Goal: Task Accomplishment & Management: Manage account settings

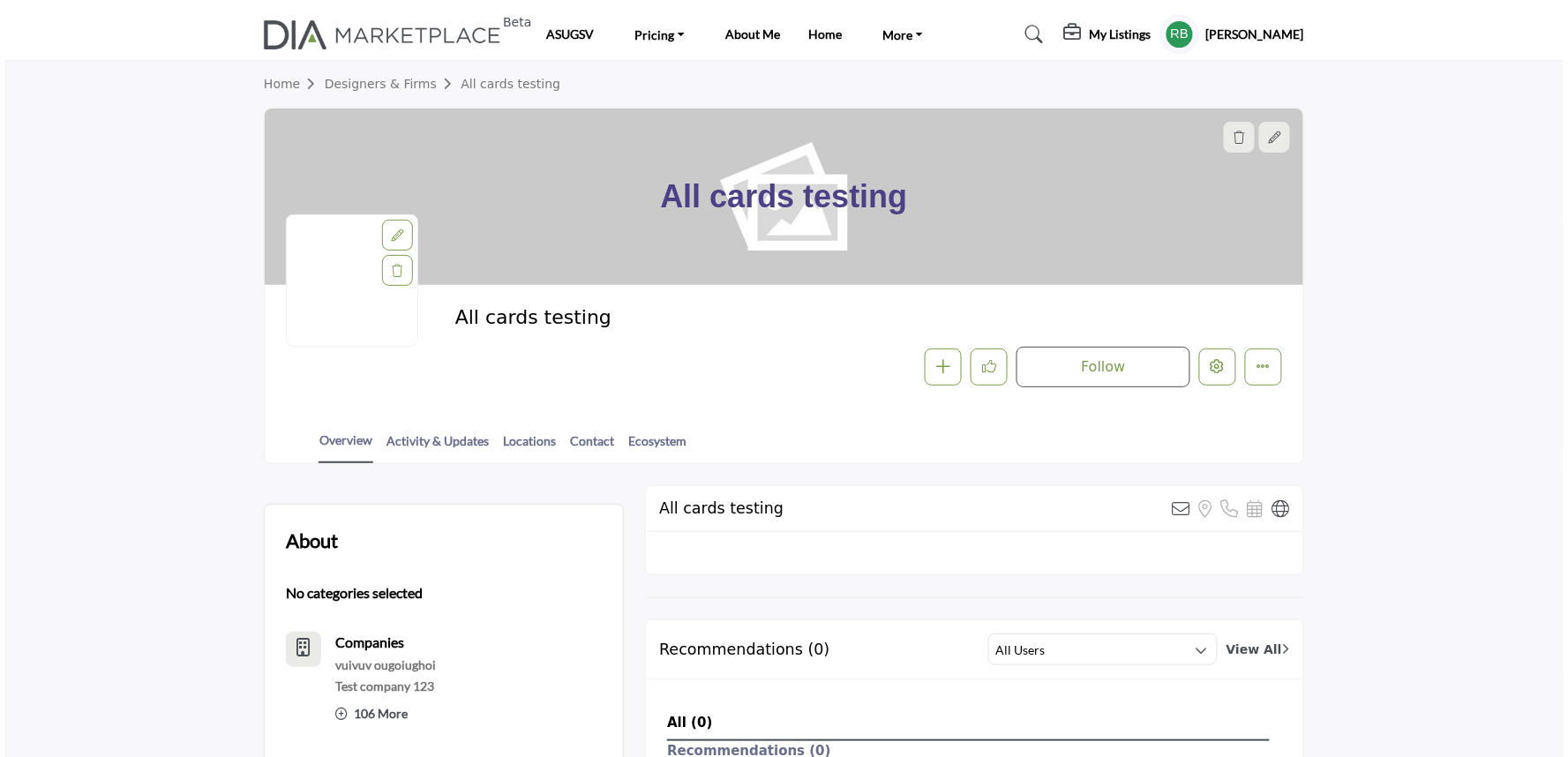
scroll to position [856, 0]
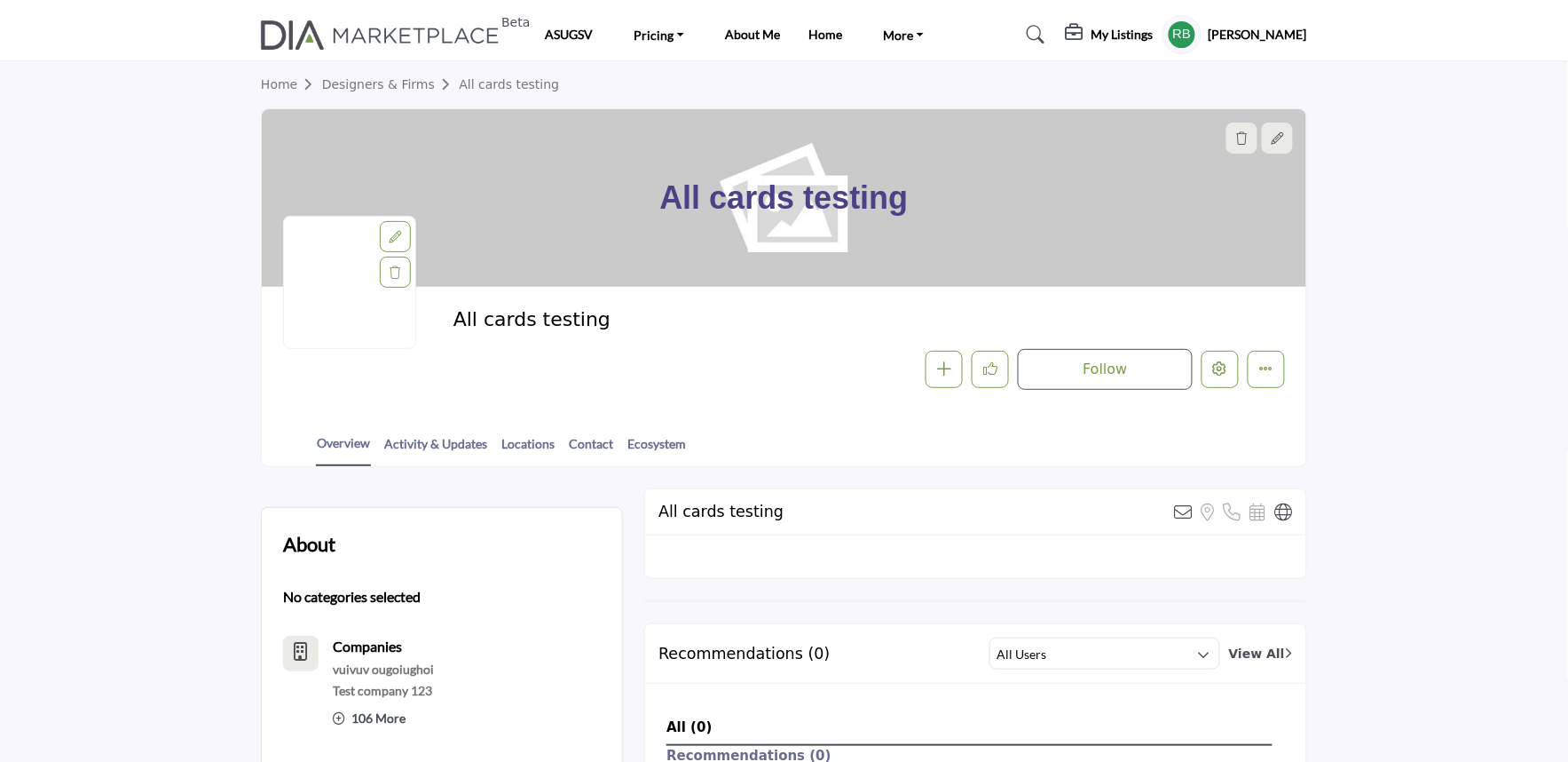
click at [843, 304] on div "All cards testing Follow Followed Message Recommend Add to My Suppliers - d" at bounding box center [784, 349] width 1045 height 125
drag, startPoint x: 673, startPoint y: 188, endPoint x: 978, endPoint y: 201, distance: 305.3
click at [892, 203] on h1 "All cards testing" at bounding box center [784, 197] width 248 height 177
click at [1031, 220] on div "All cards testing" at bounding box center [784, 197] width 1045 height 177
drag, startPoint x: 784, startPoint y: 523, endPoint x: 658, endPoint y: 524, distance: 126.0
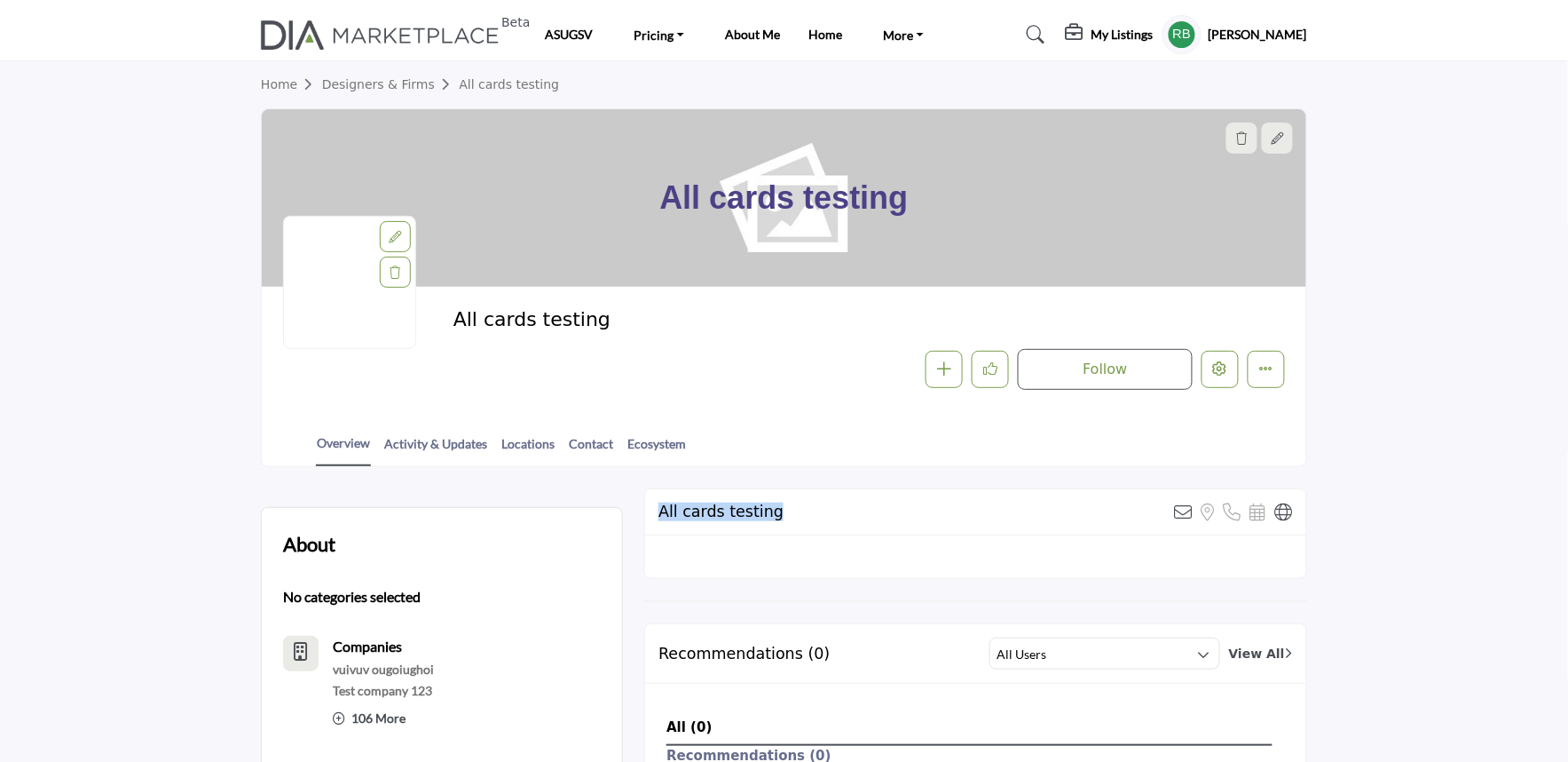
click at [658, 524] on div "All cards testing View email address of this listing Sorry, but we don't have a…" at bounding box center [975, 512] width 661 height 47
click at [1204, 375] on button "Edit company" at bounding box center [1221, 369] width 38 height 38
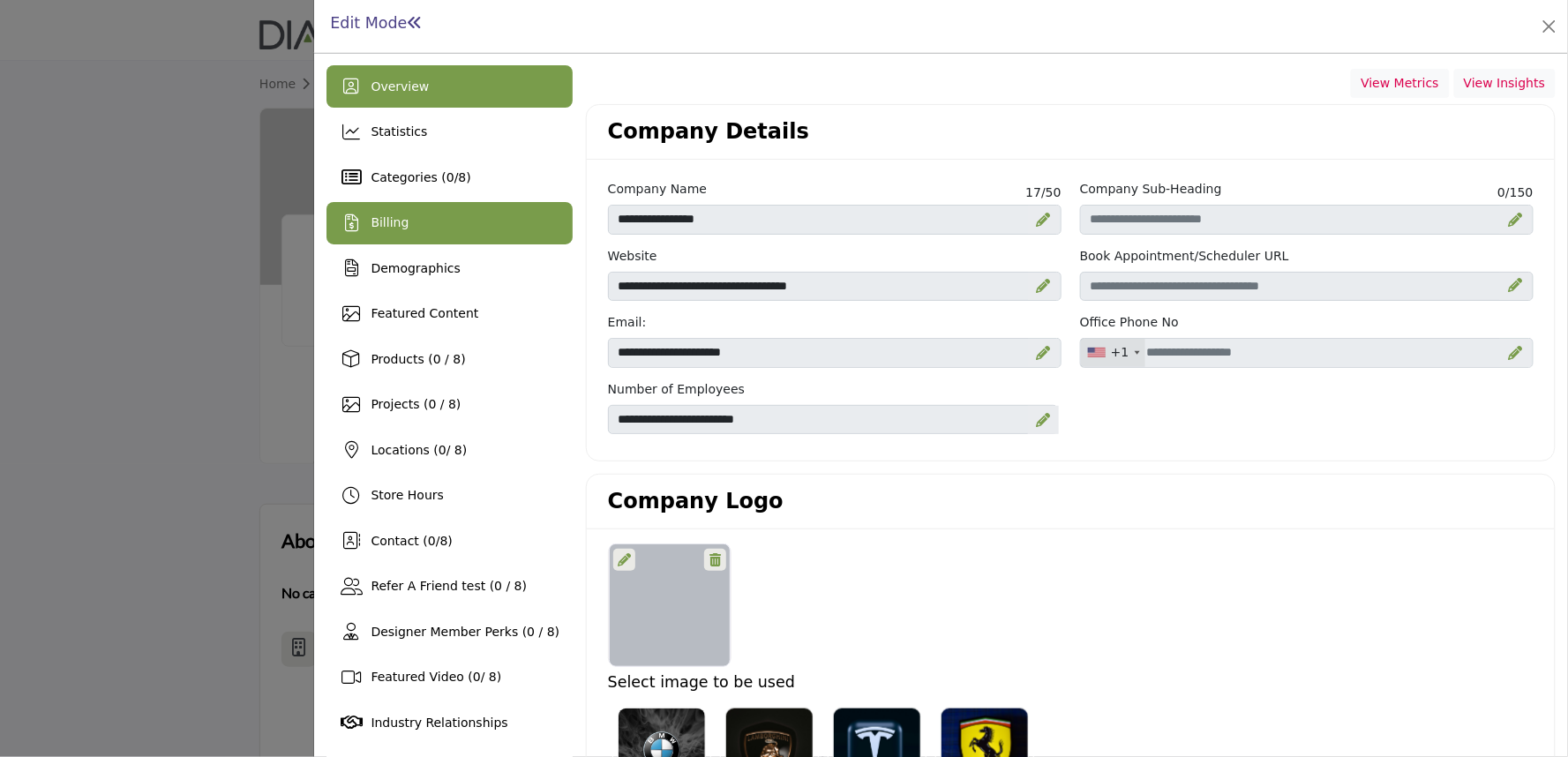
click at [428, 222] on div "Billing" at bounding box center [450, 222] width 246 height 42
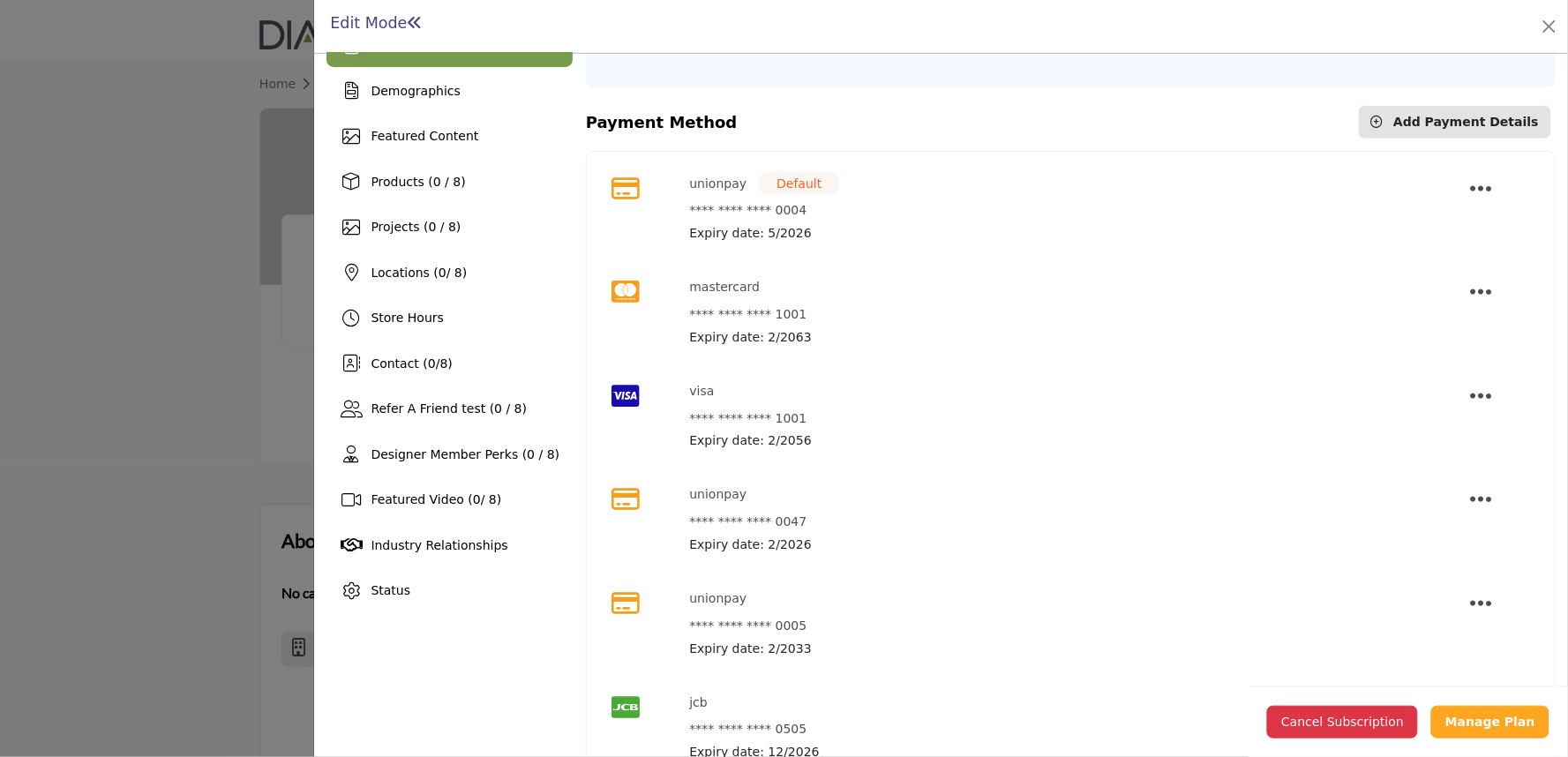
scroll to position [170, 0]
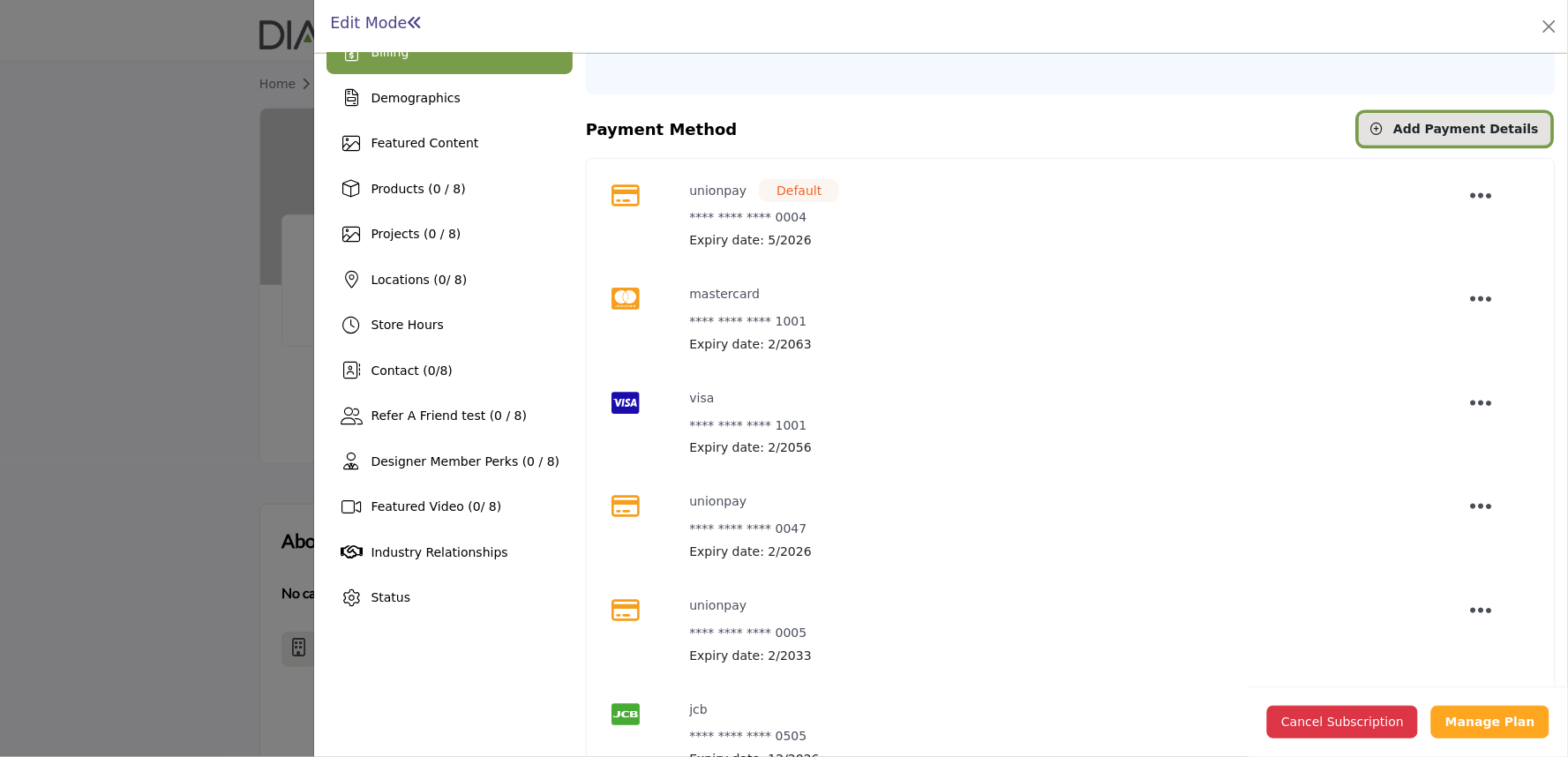
click at [1422, 122] on span "Add Payment Details" at bounding box center [1467, 129] width 146 height 14
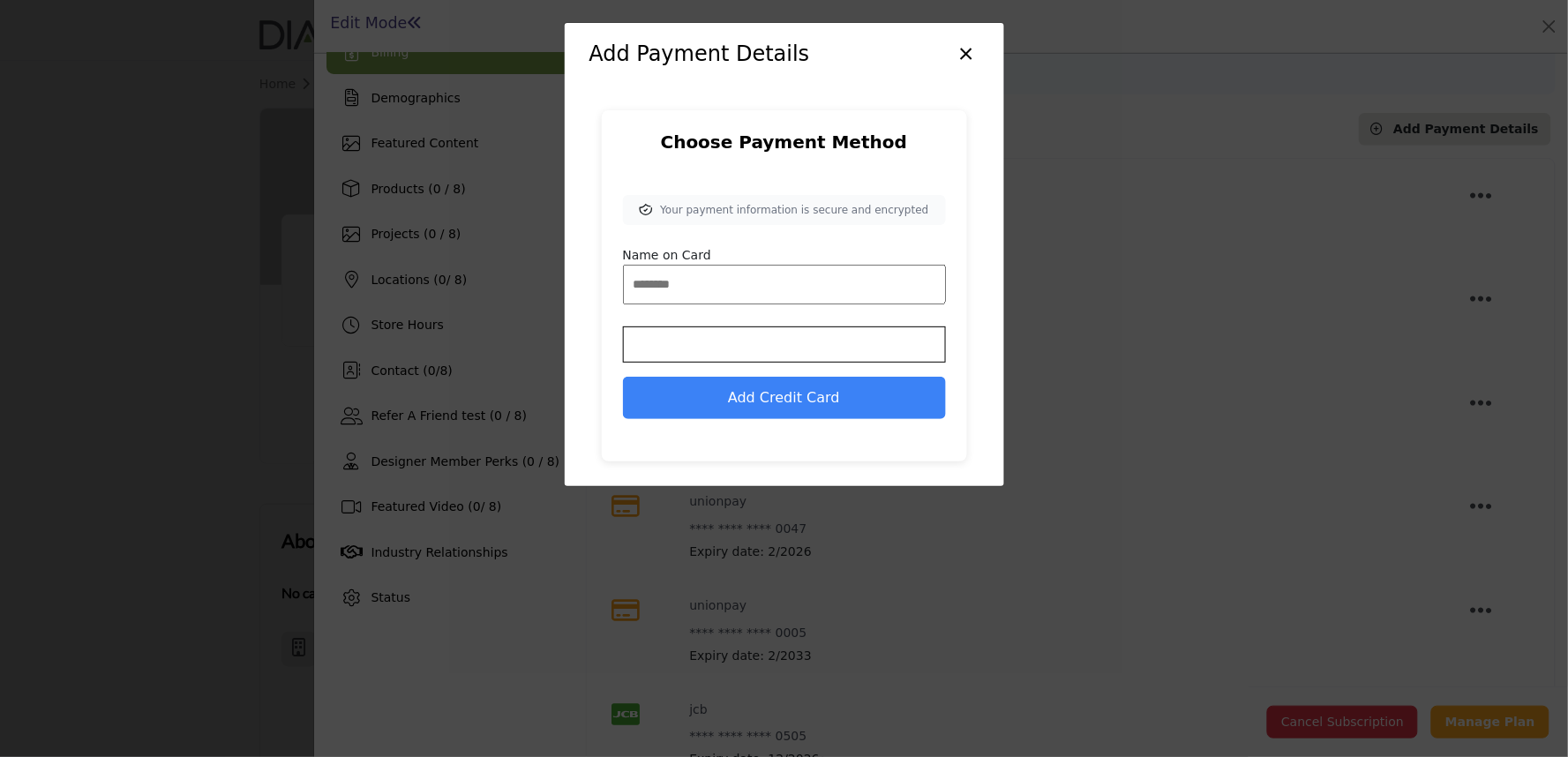
click at [691, 278] on input "Name on Card" at bounding box center [784, 284] width 323 height 39
type input "**"
click at [715, 407] on button "Add Credit Card" at bounding box center [784, 397] width 323 height 42
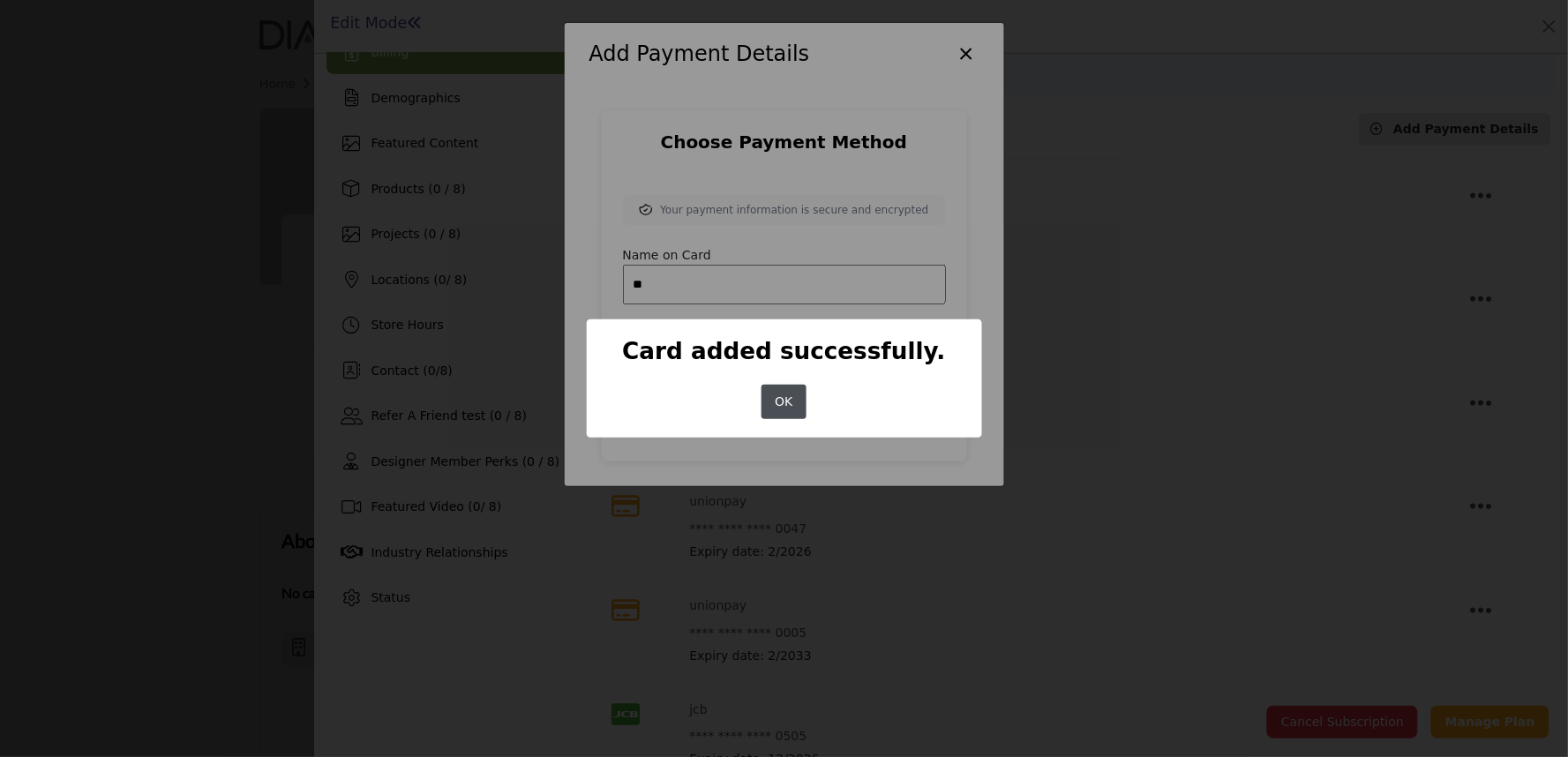
click at [845, 389] on div "× Card added successfully. OK No Cancel" at bounding box center [785, 378] width 395 height 119
click at [786, 401] on button "OK" at bounding box center [784, 401] width 45 height 34
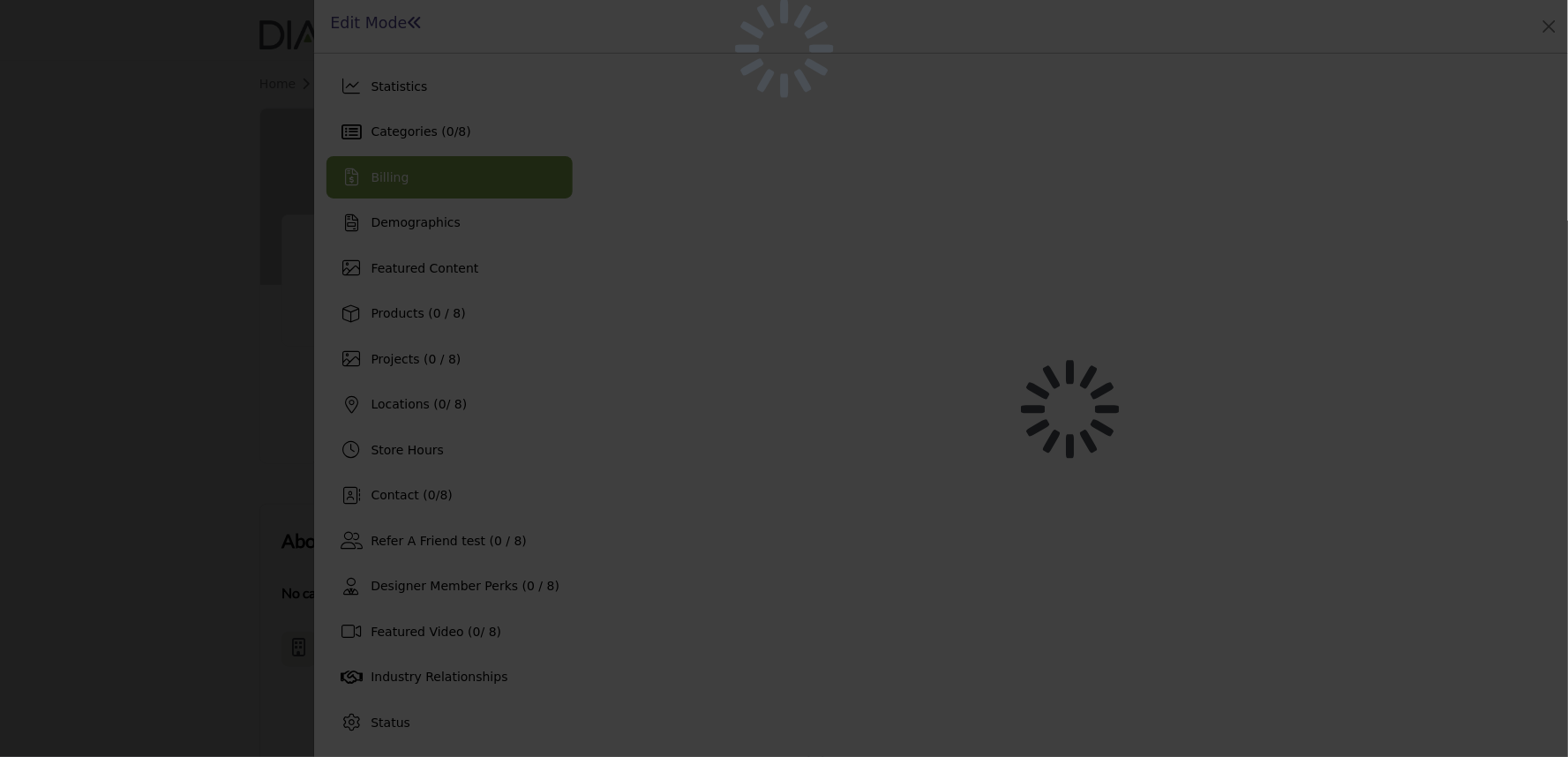
scroll to position [44, 0]
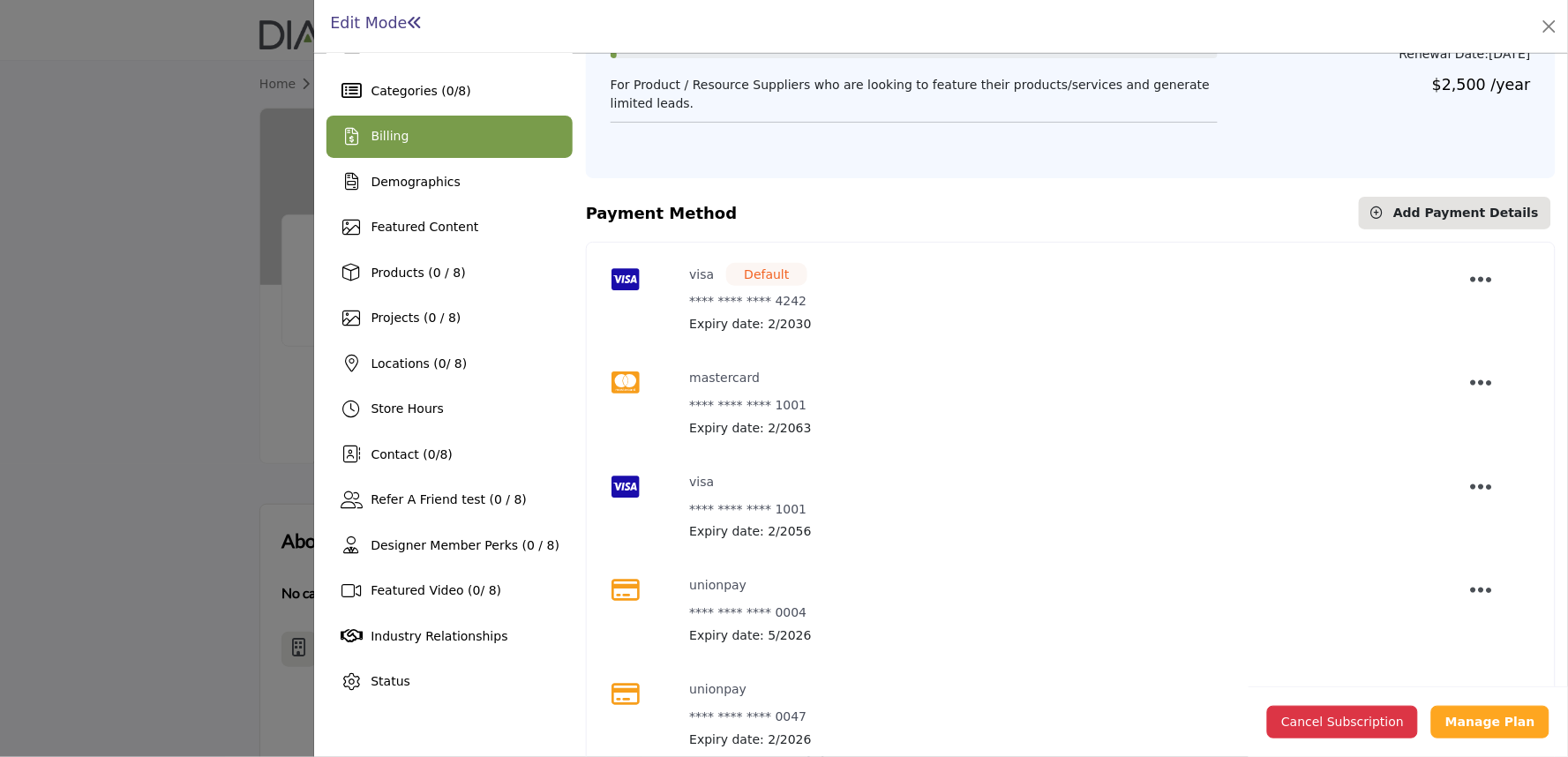
scroll to position [73, 0]
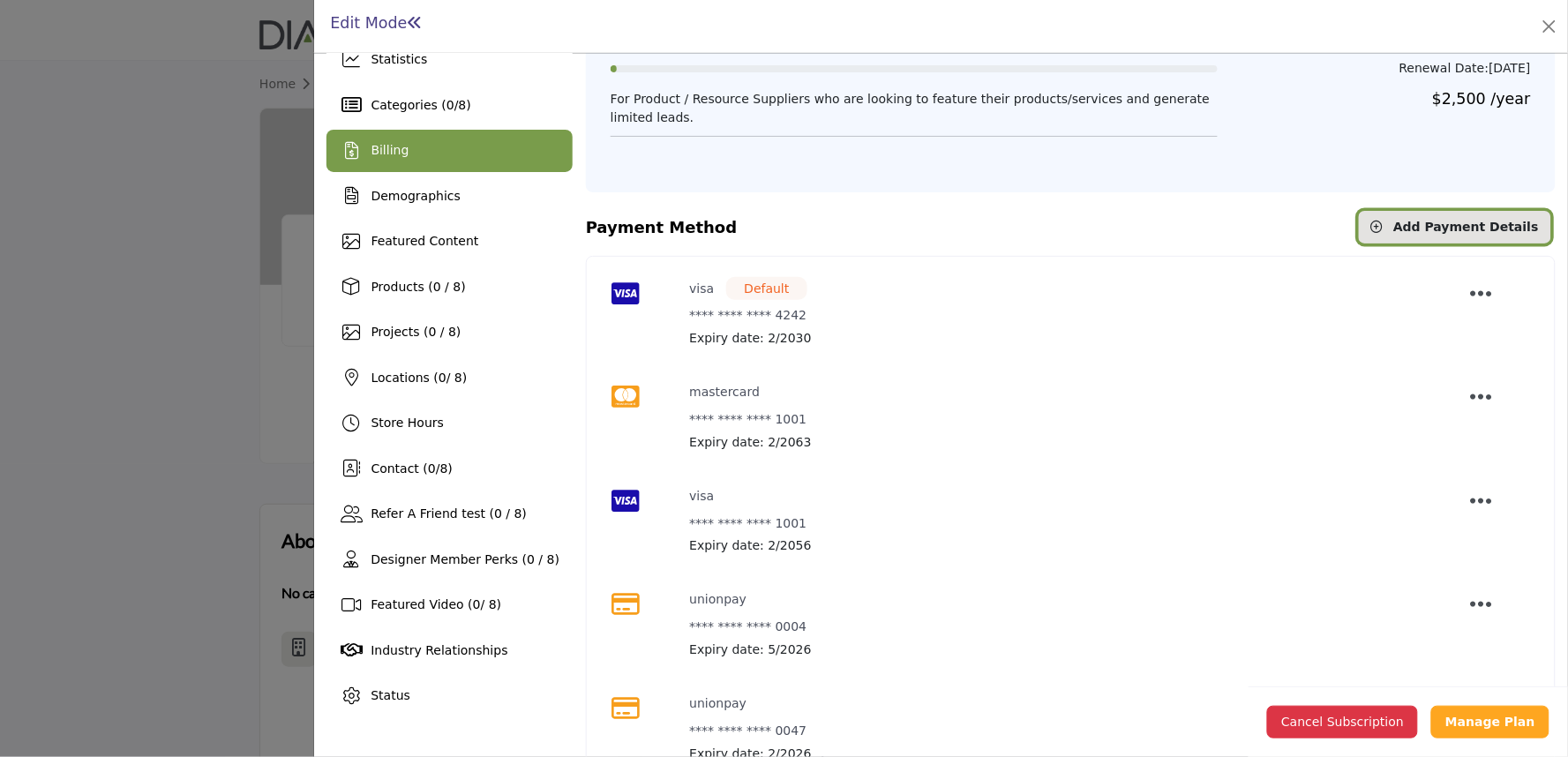
click at [1439, 213] on button "Add Payment Details" at bounding box center [1456, 226] width 193 height 32
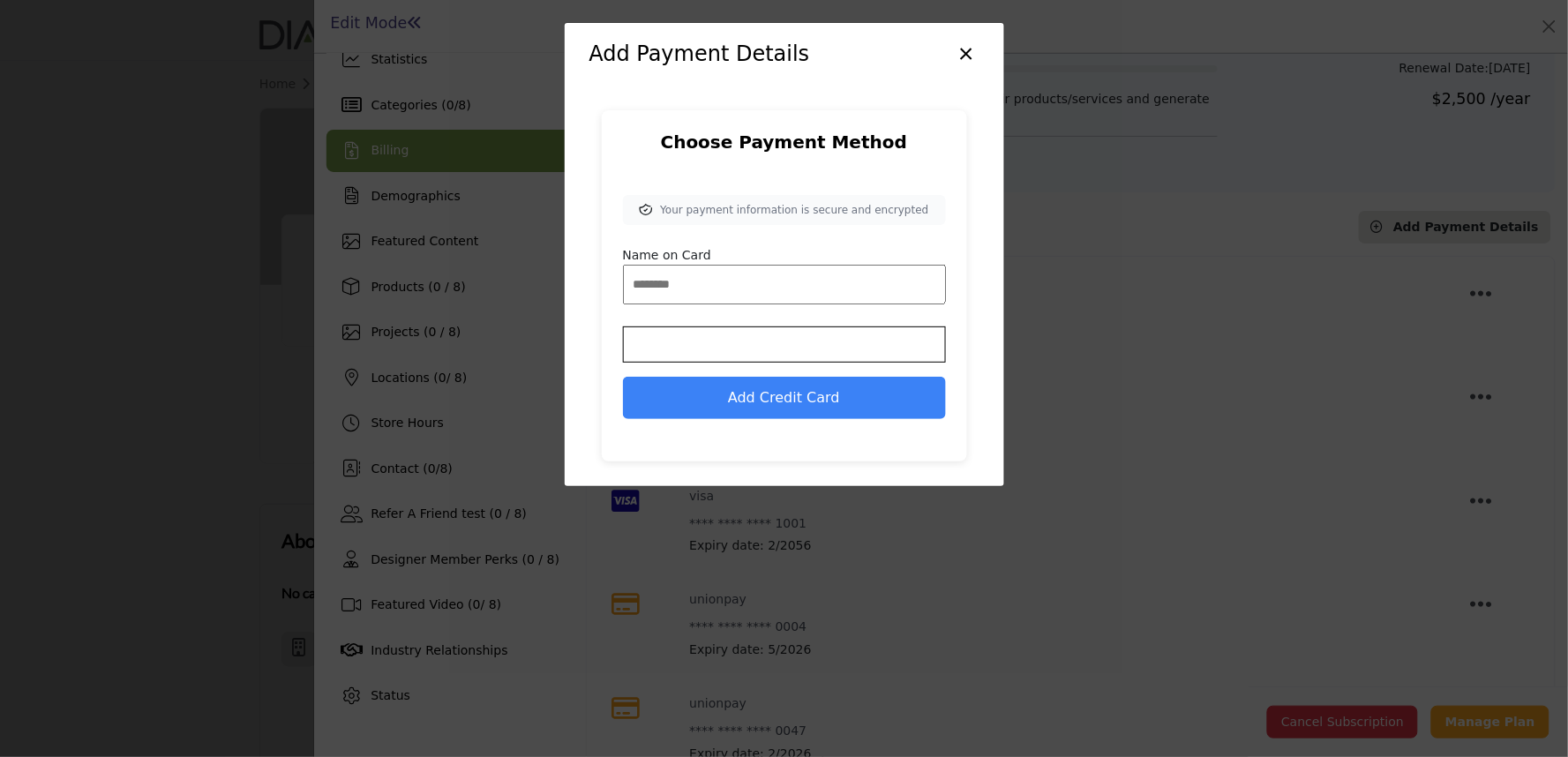
click at [702, 282] on input "Name on Card" at bounding box center [784, 284] width 323 height 39
type input "**"
click at [686, 350] on iframe at bounding box center [784, 344] width 304 height 17
click at [720, 382] on button "Add Credit Card" at bounding box center [784, 397] width 323 height 42
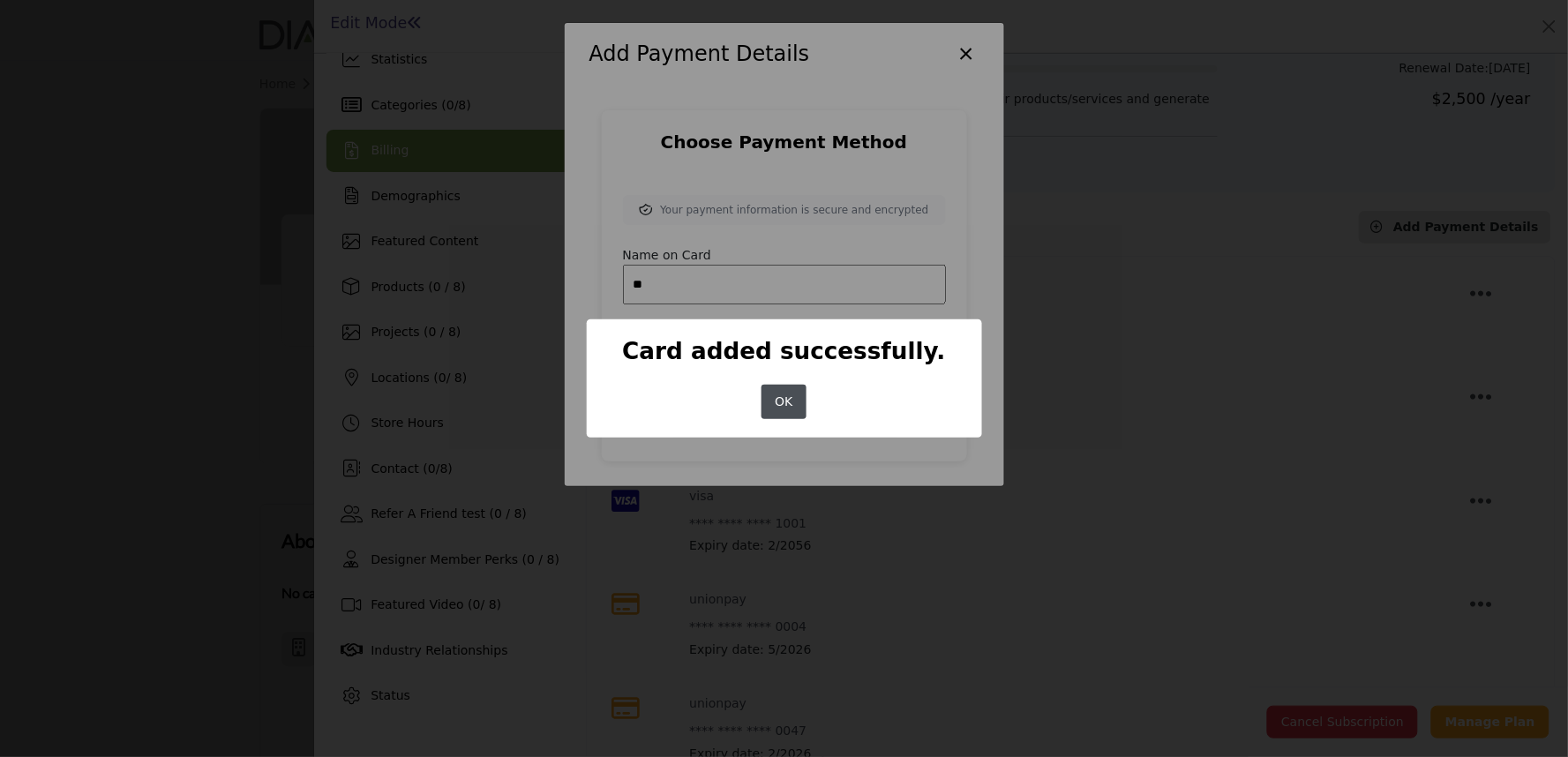
click at [784, 411] on button "OK" at bounding box center [784, 401] width 45 height 34
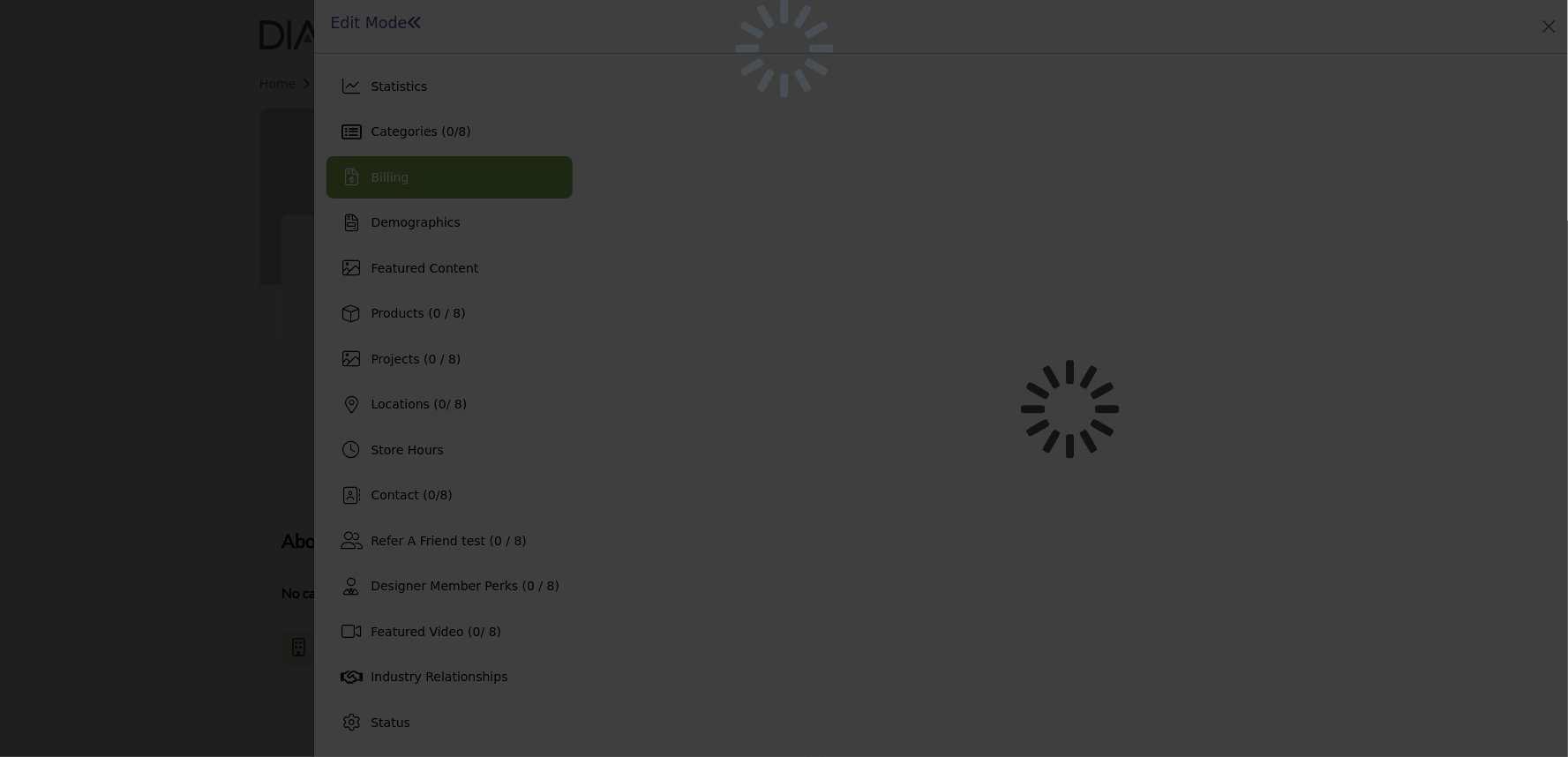
scroll to position [44, 0]
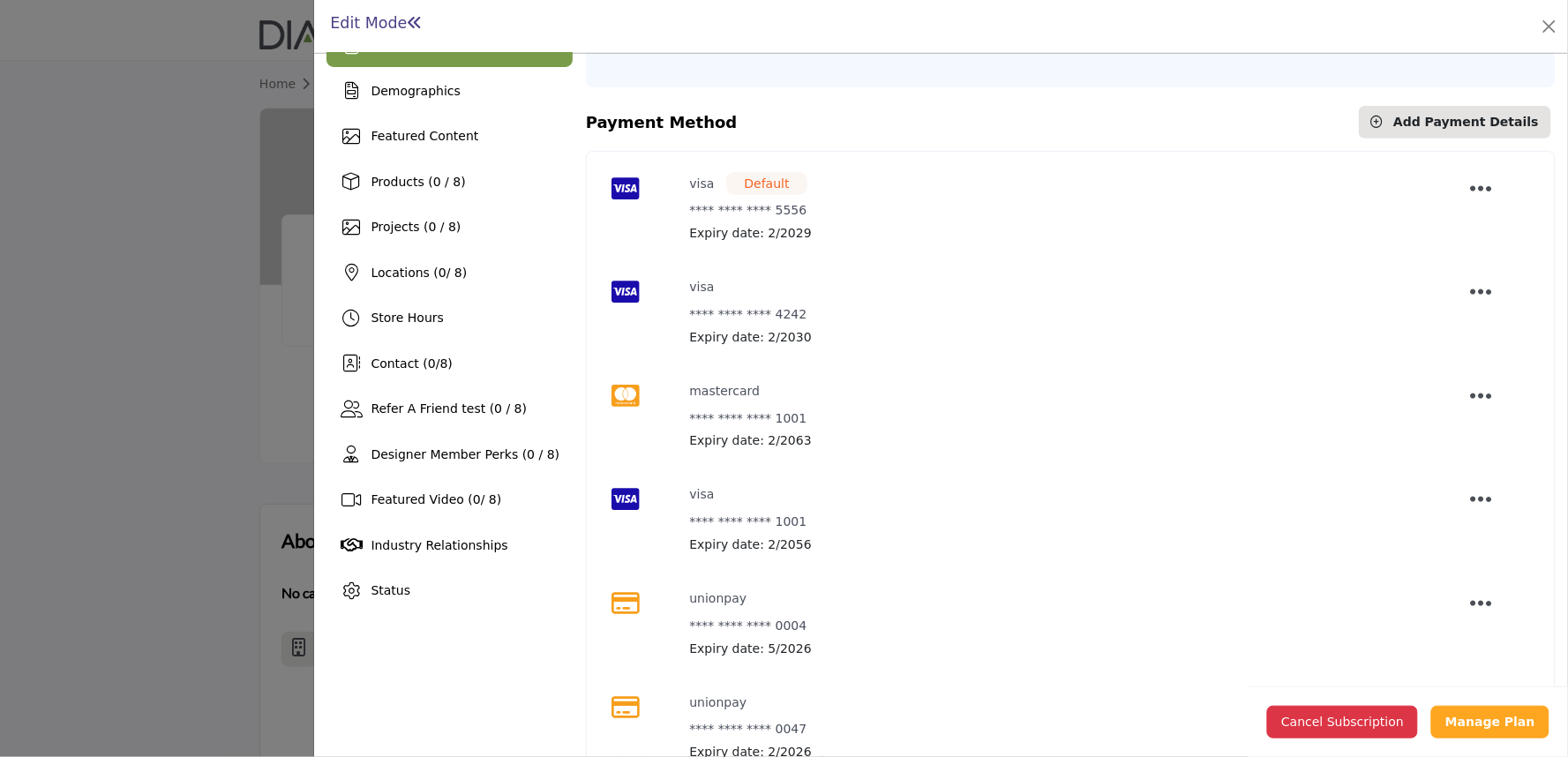
scroll to position [170, 0]
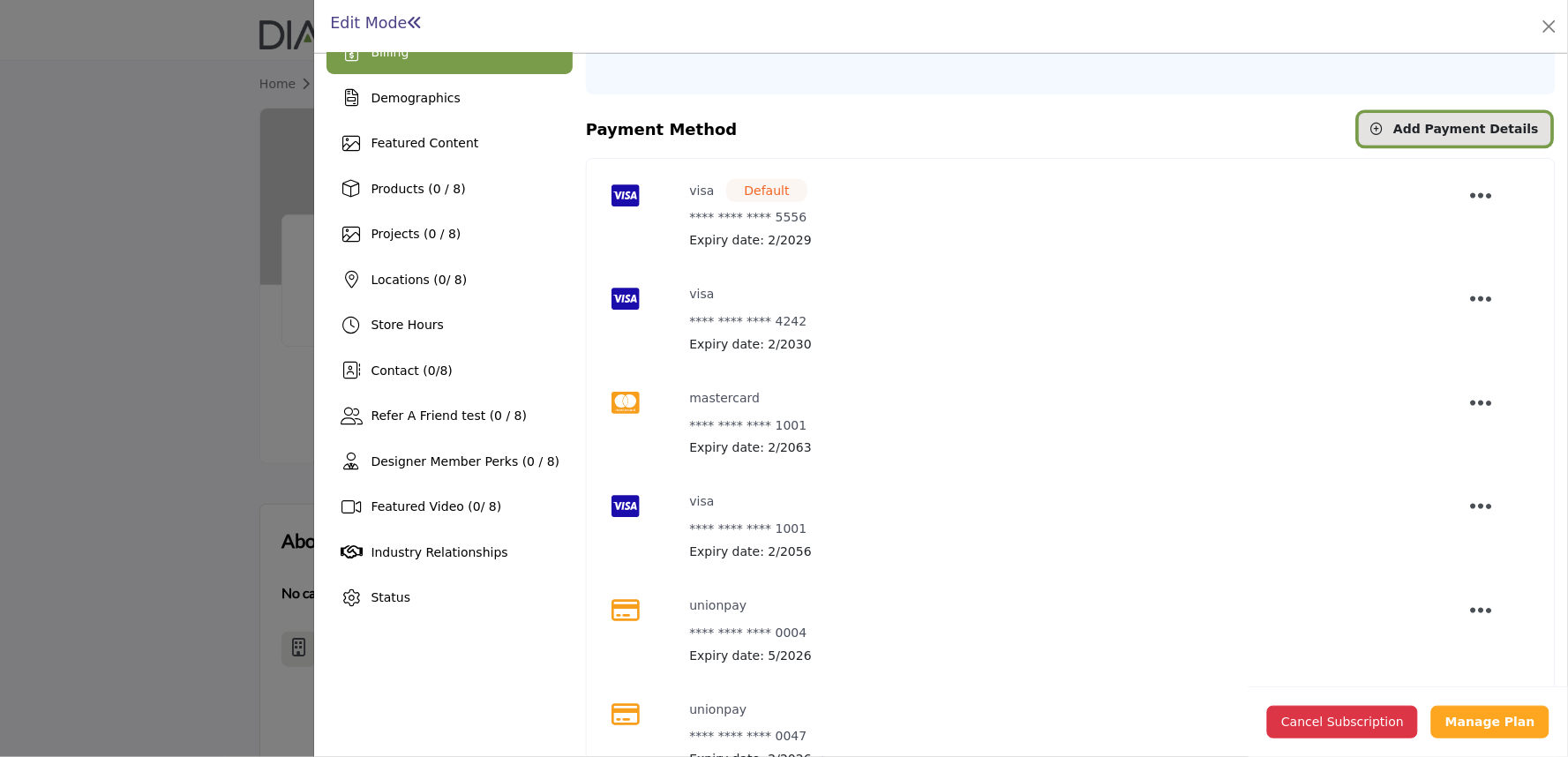
click at [1432, 129] on span "Add Payment Details" at bounding box center [1467, 129] width 146 height 14
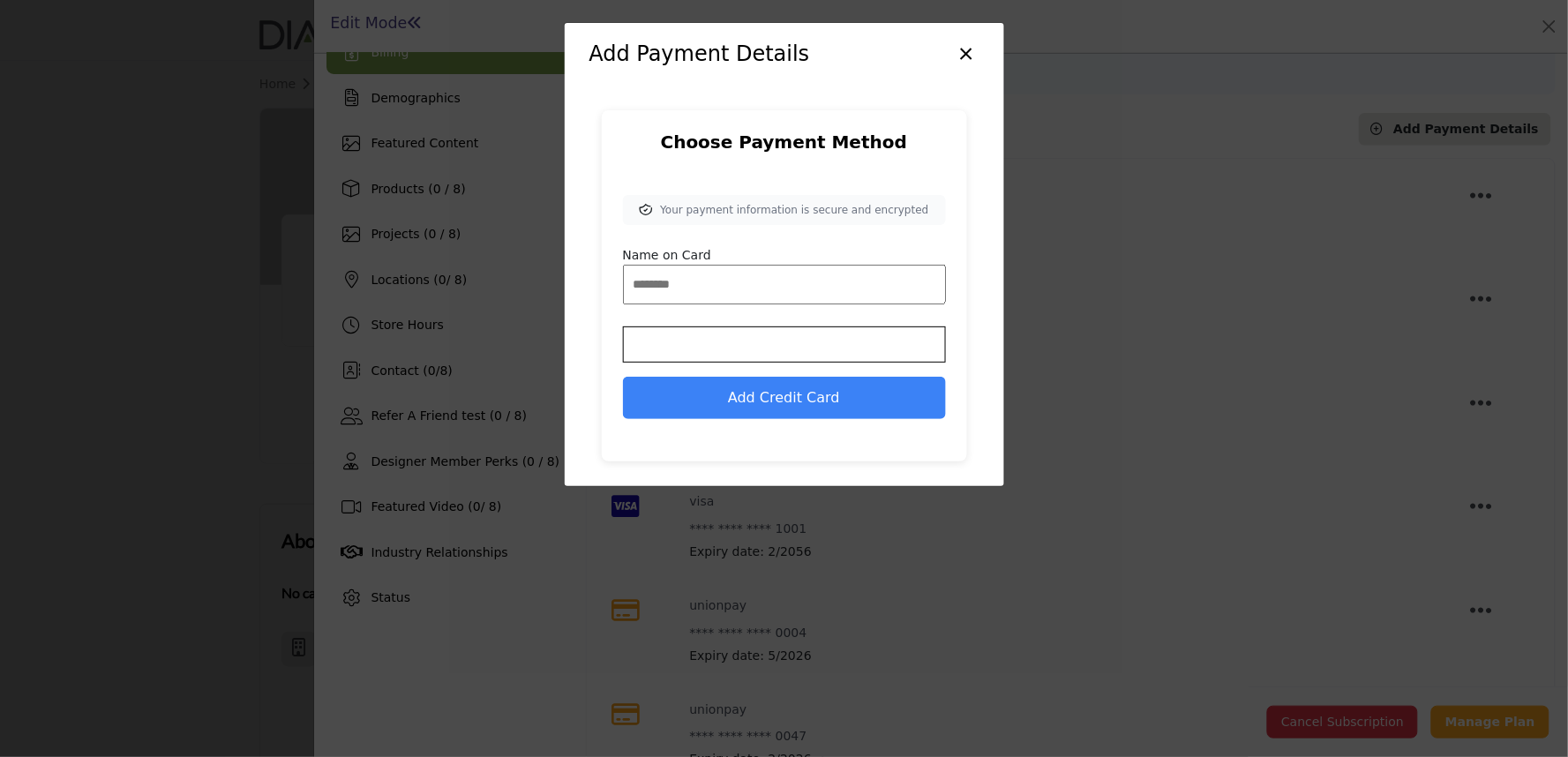
click at [642, 286] on input "Name on Card" at bounding box center [784, 284] width 323 height 39
type input "**"
click at [669, 350] on iframe at bounding box center [784, 344] width 304 height 17
click at [737, 394] on button "Add Credit Card" at bounding box center [784, 397] width 323 height 42
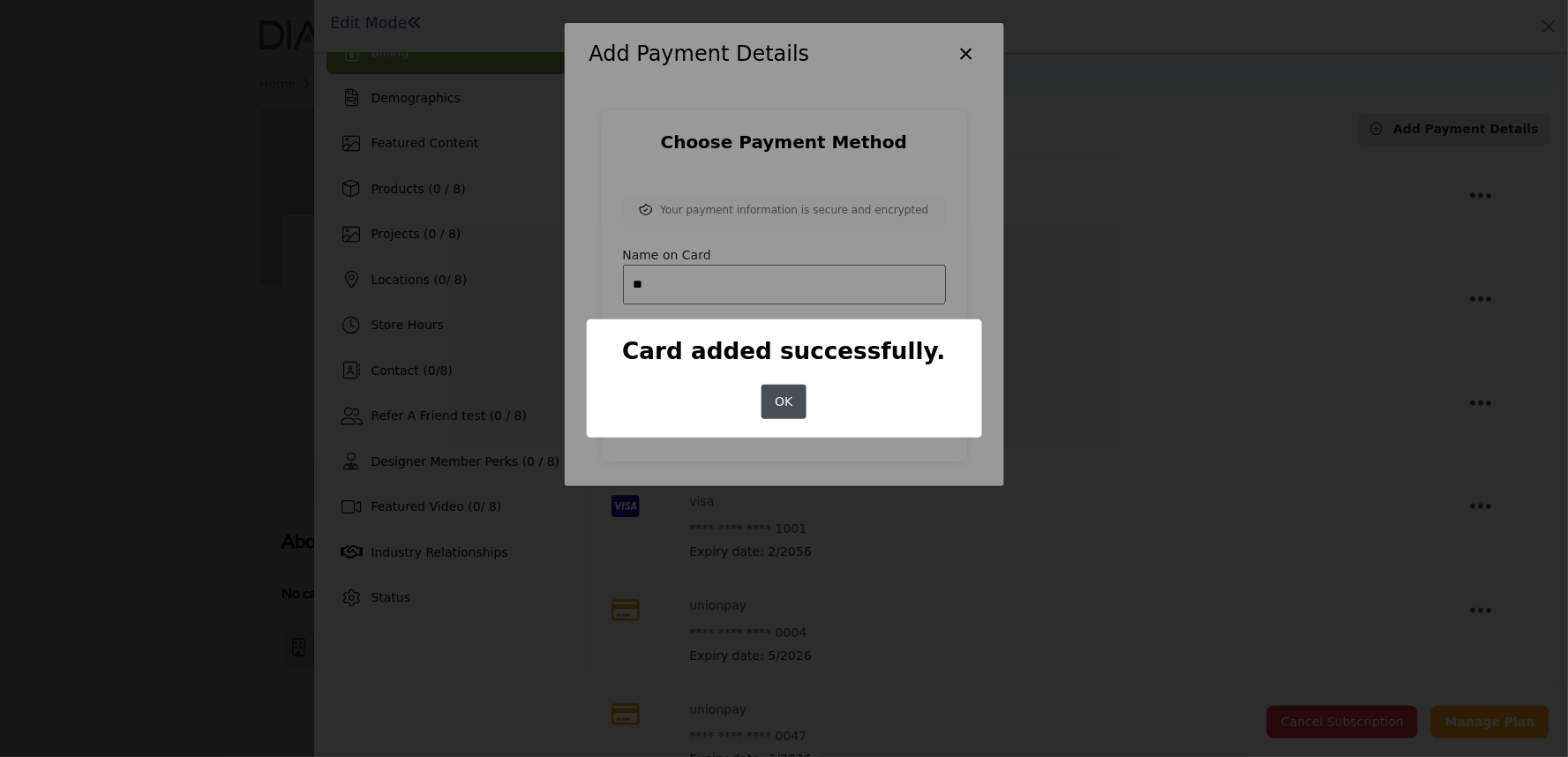
click at [786, 371] on div "× Card added successfully. OK No Cancel" at bounding box center [785, 378] width 395 height 119
click at [779, 391] on button "OK" at bounding box center [784, 401] width 45 height 34
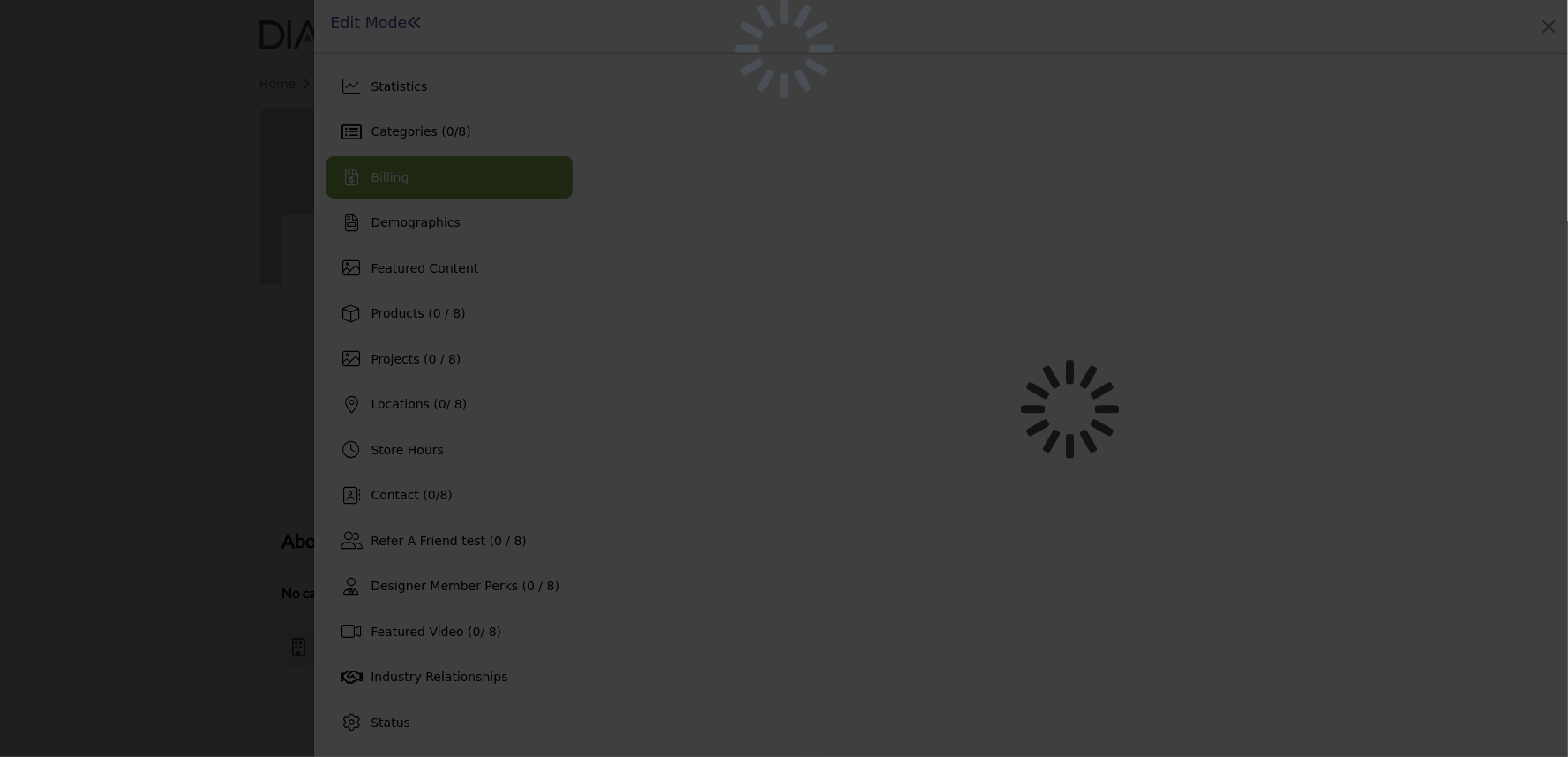
scroll to position [44, 0]
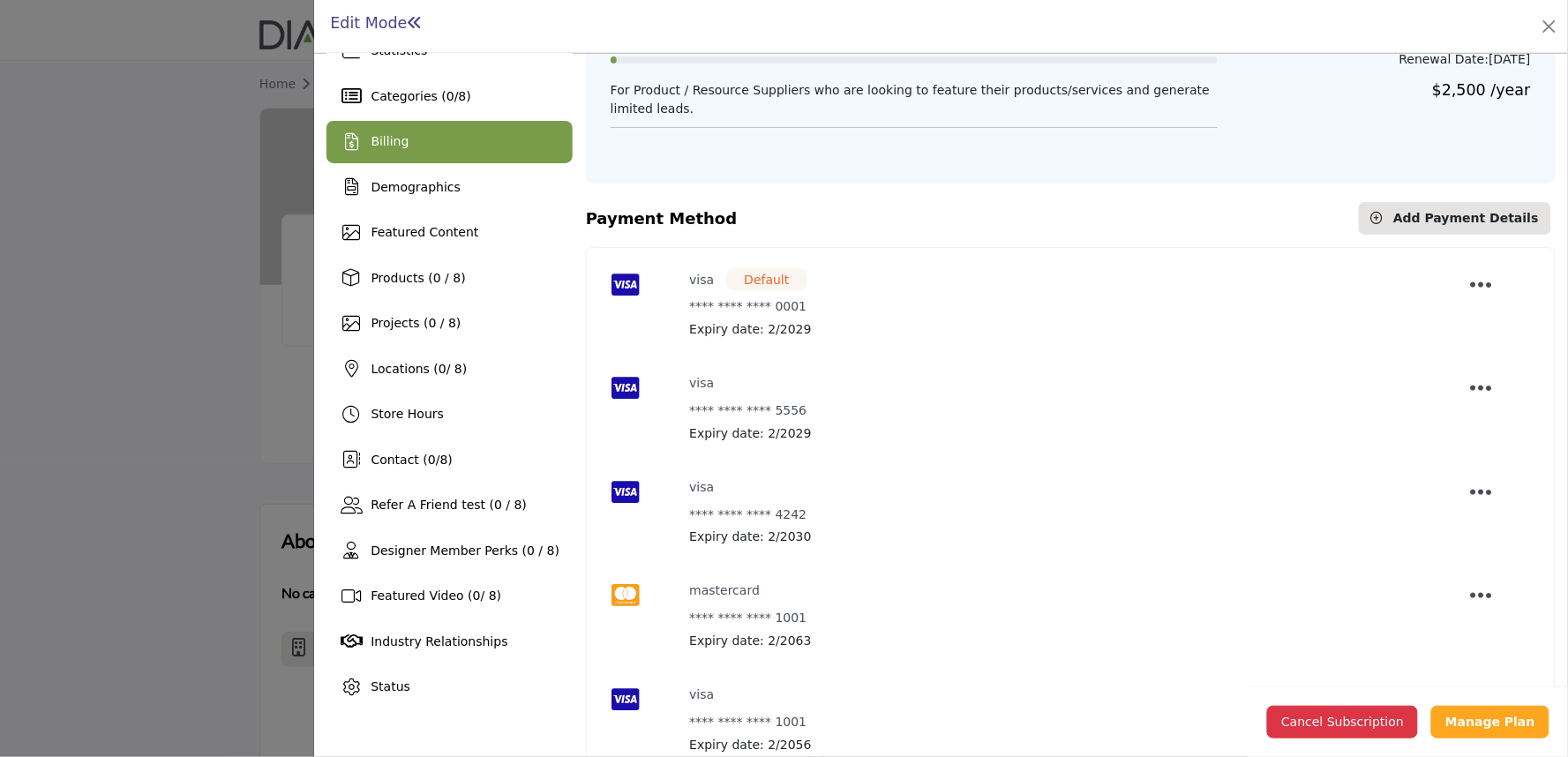
scroll to position [73, 0]
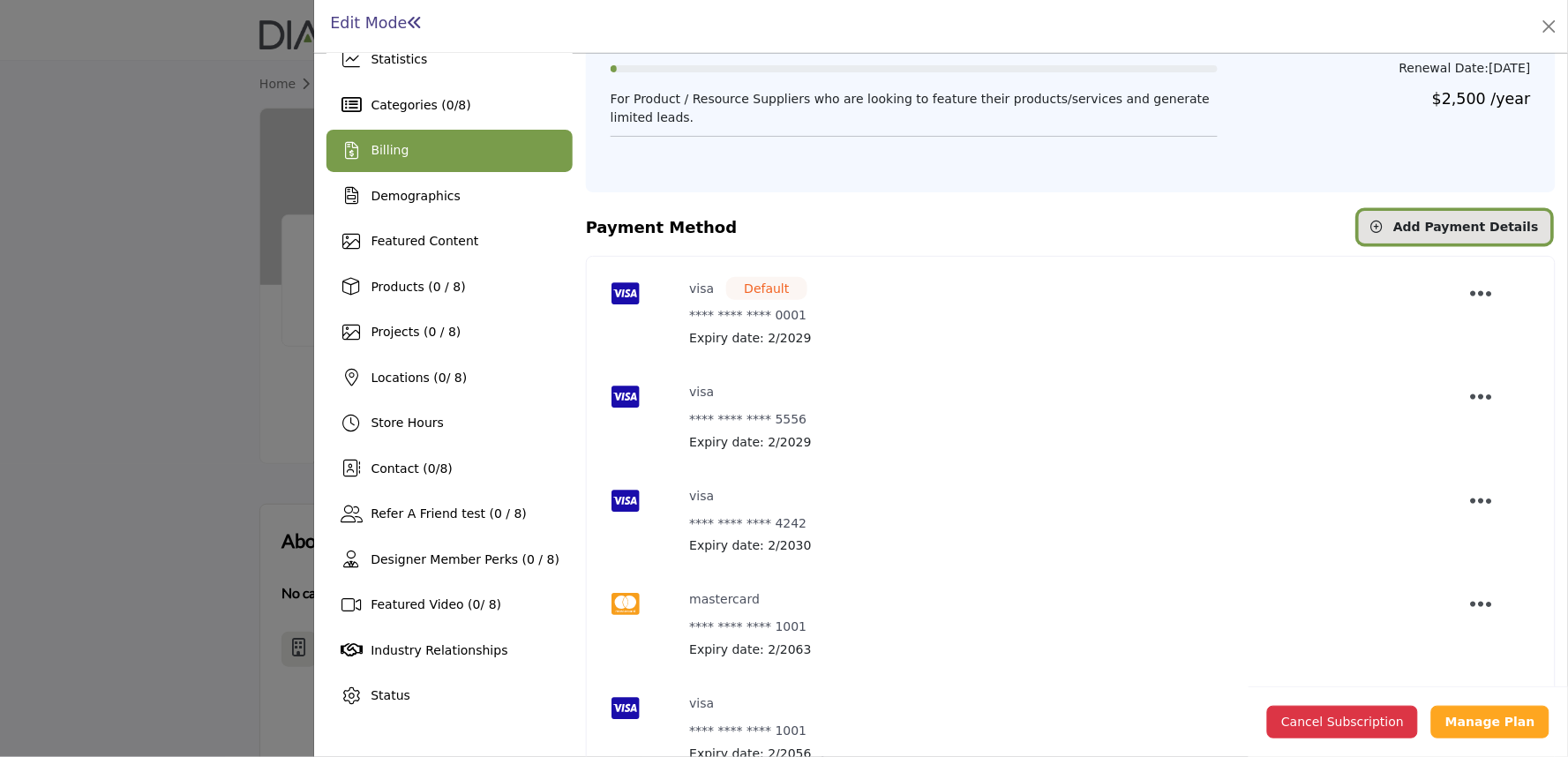
click at [1399, 234] on button "Add Payment Details" at bounding box center [1456, 226] width 193 height 32
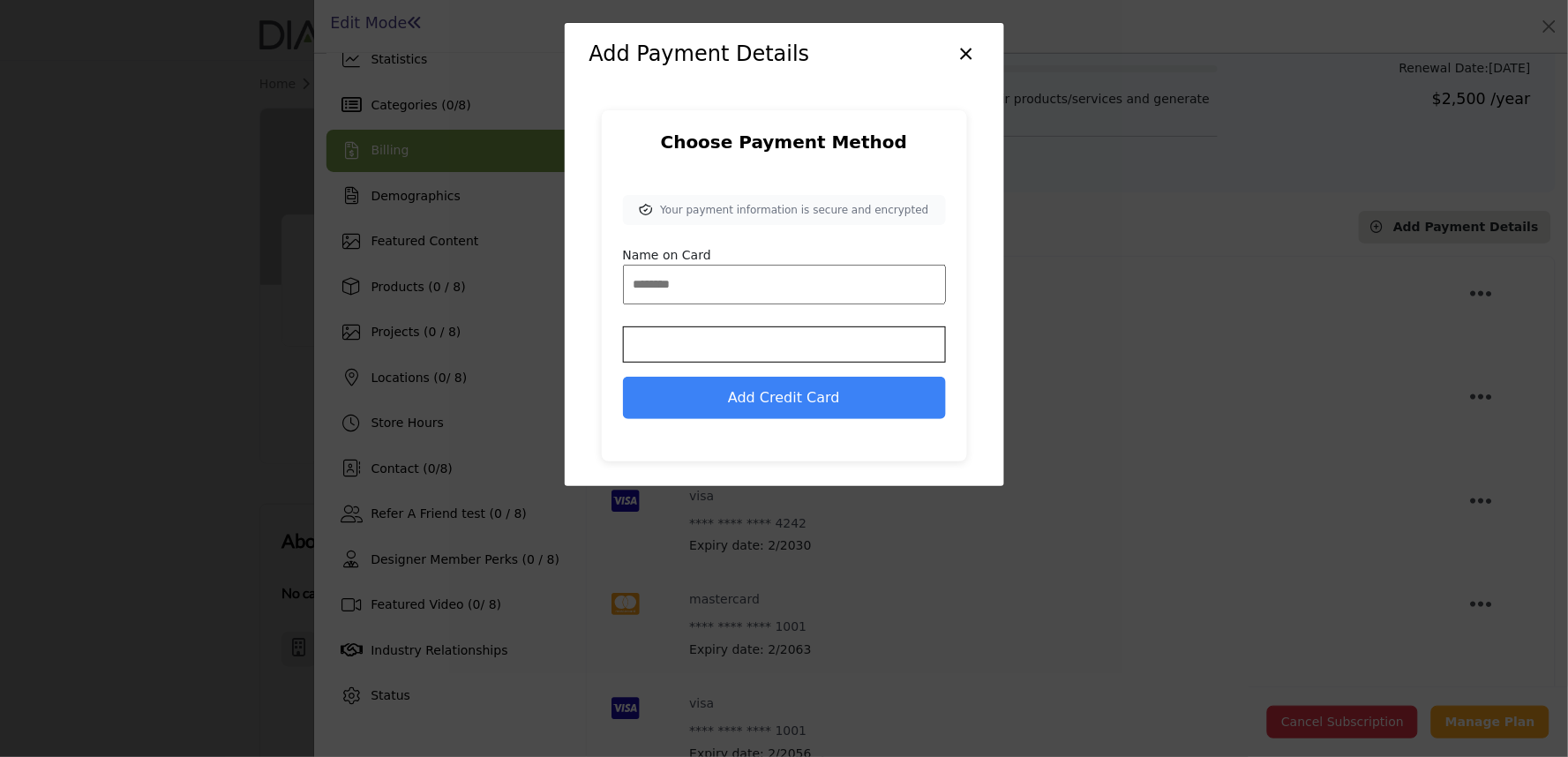
click at [689, 271] on input "Name on Card" at bounding box center [784, 284] width 323 height 39
type input "**"
click at [687, 384] on button "Add Credit Card" at bounding box center [784, 397] width 323 height 42
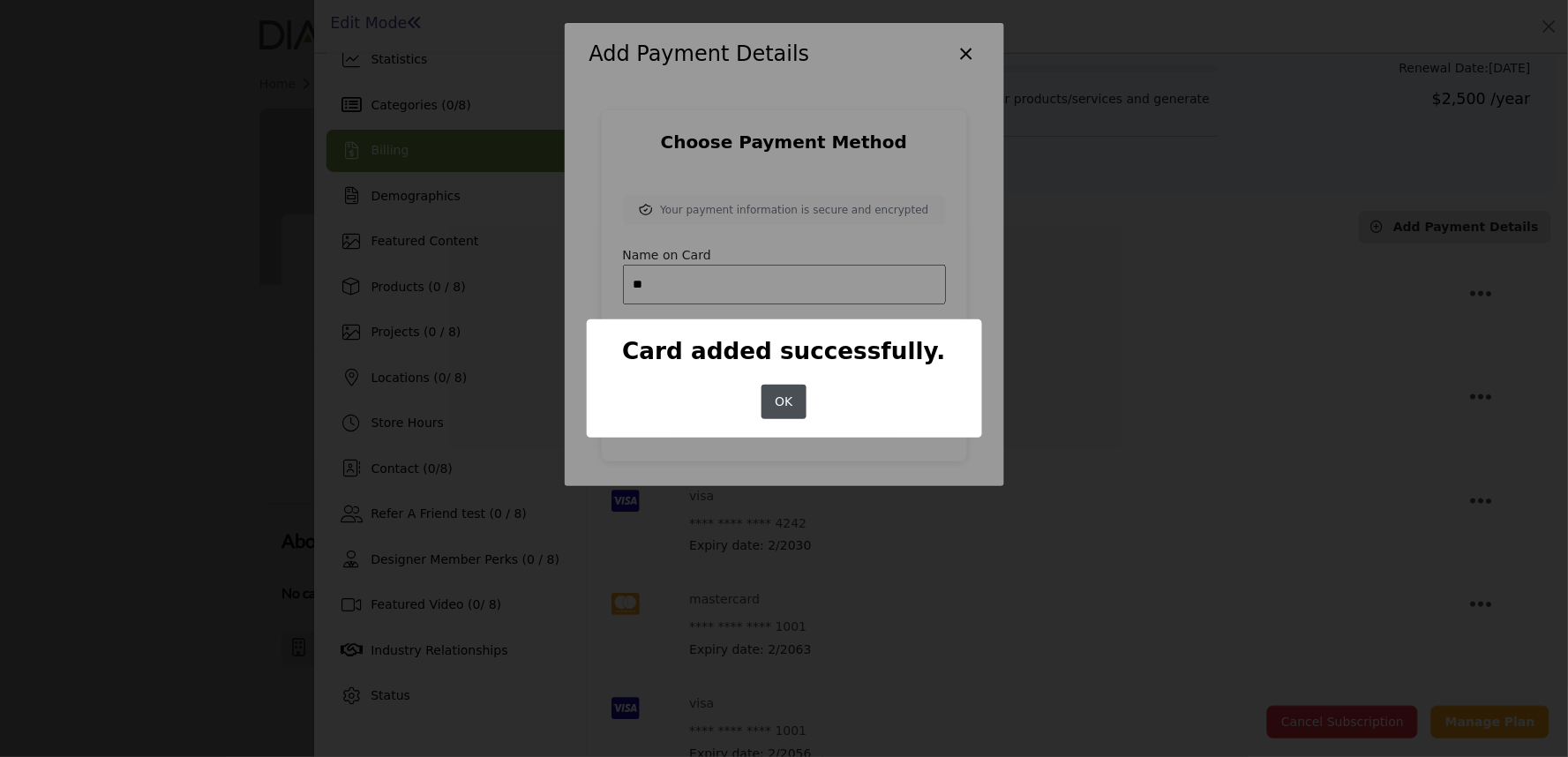
click at [773, 406] on button "OK" at bounding box center [784, 401] width 45 height 34
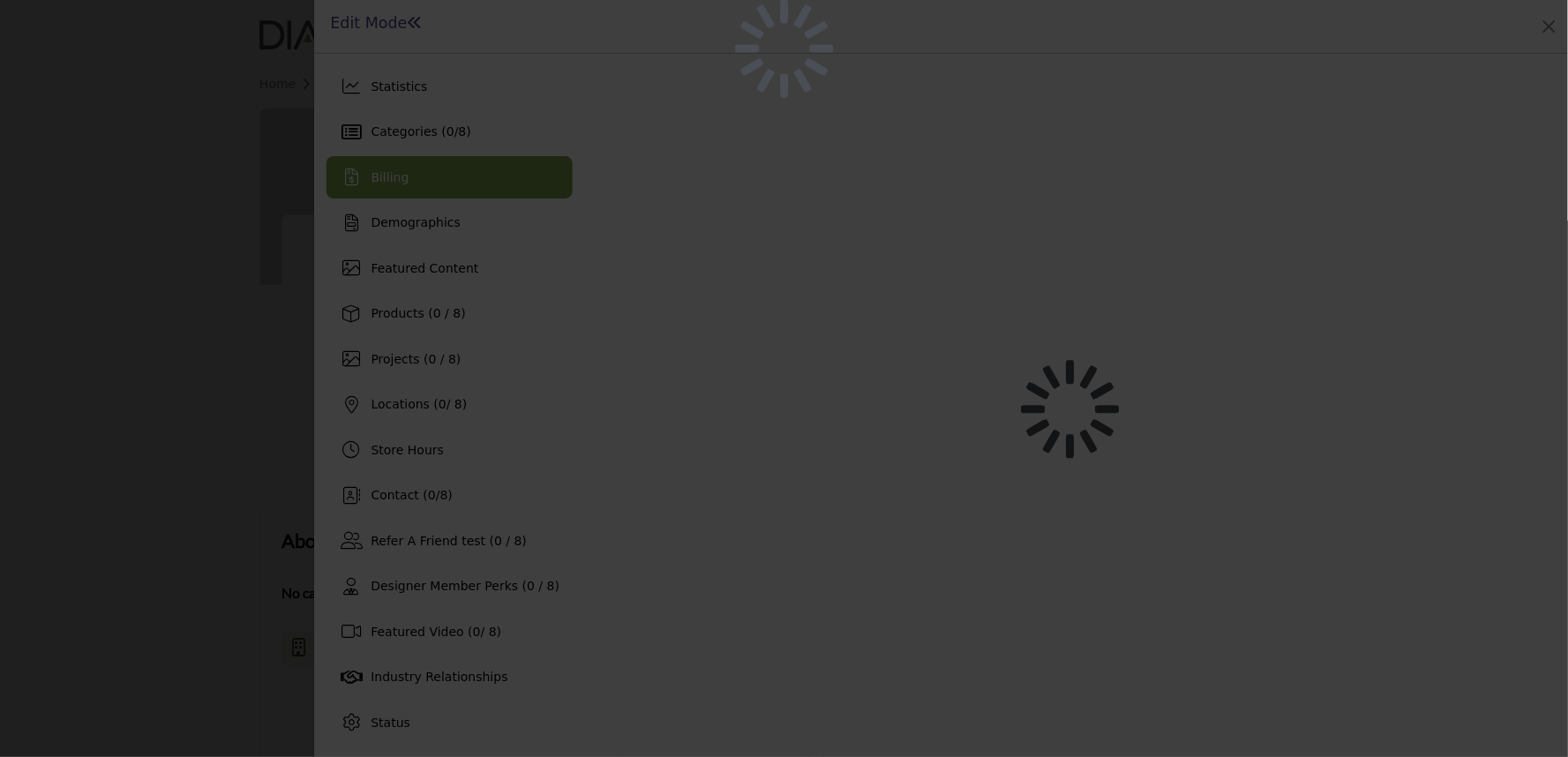
scroll to position [44, 0]
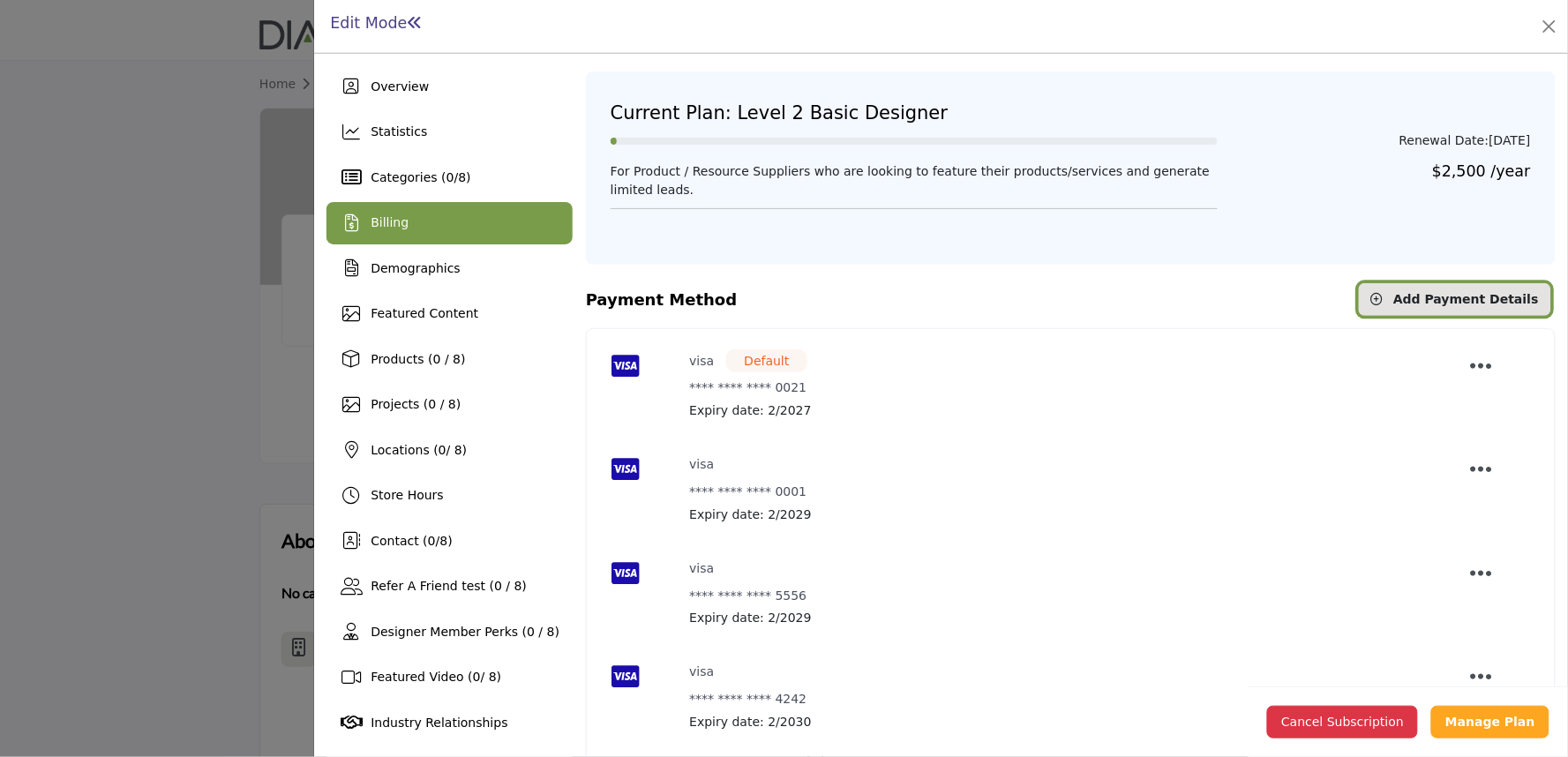
click at [1384, 305] on icon "button" at bounding box center [1377, 299] width 13 height 13
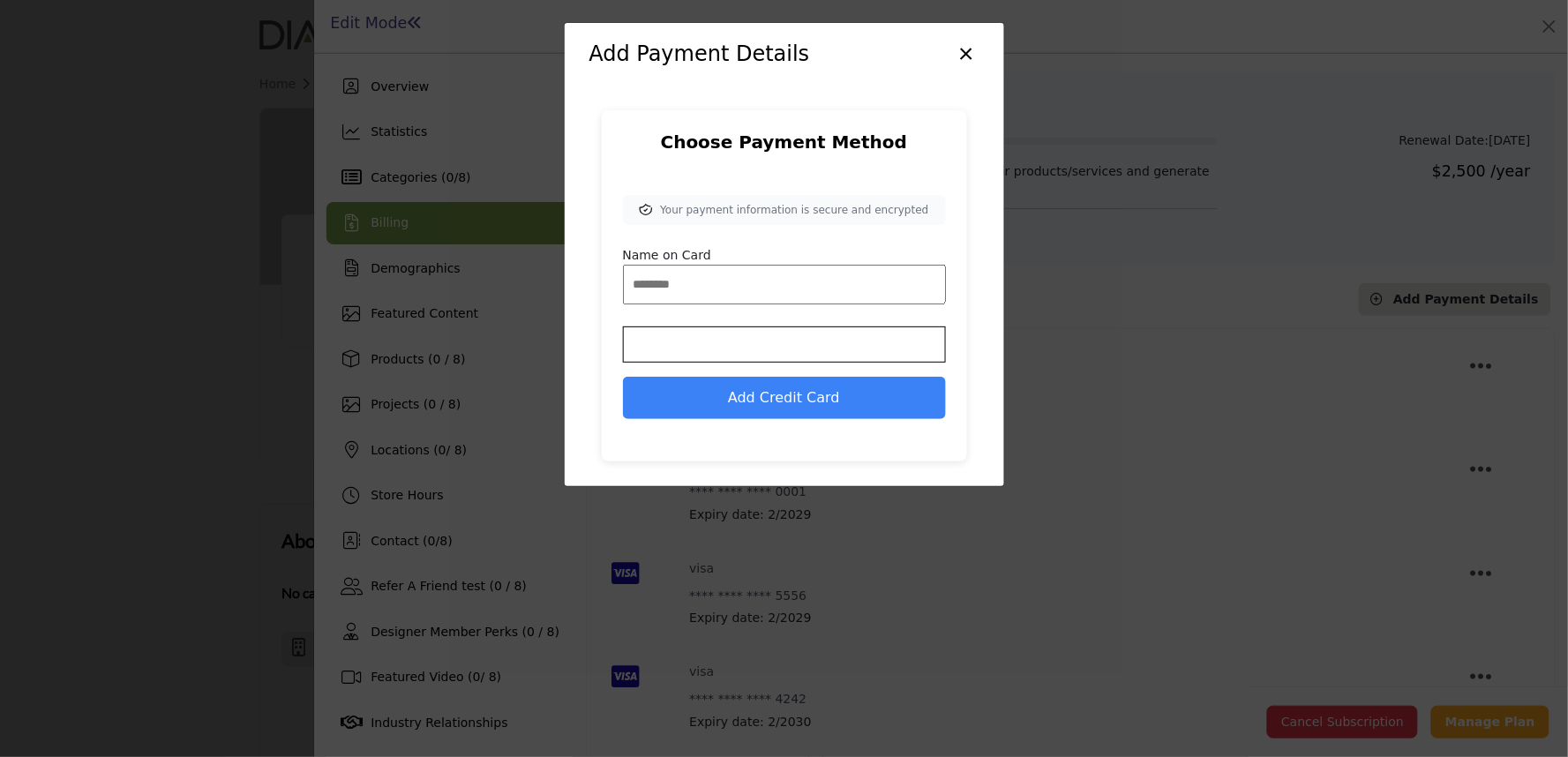
click at [720, 300] on input "Name on Card" at bounding box center [784, 284] width 323 height 39
type input "**"
click at [716, 390] on button "Add Credit Card" at bounding box center [784, 397] width 323 height 42
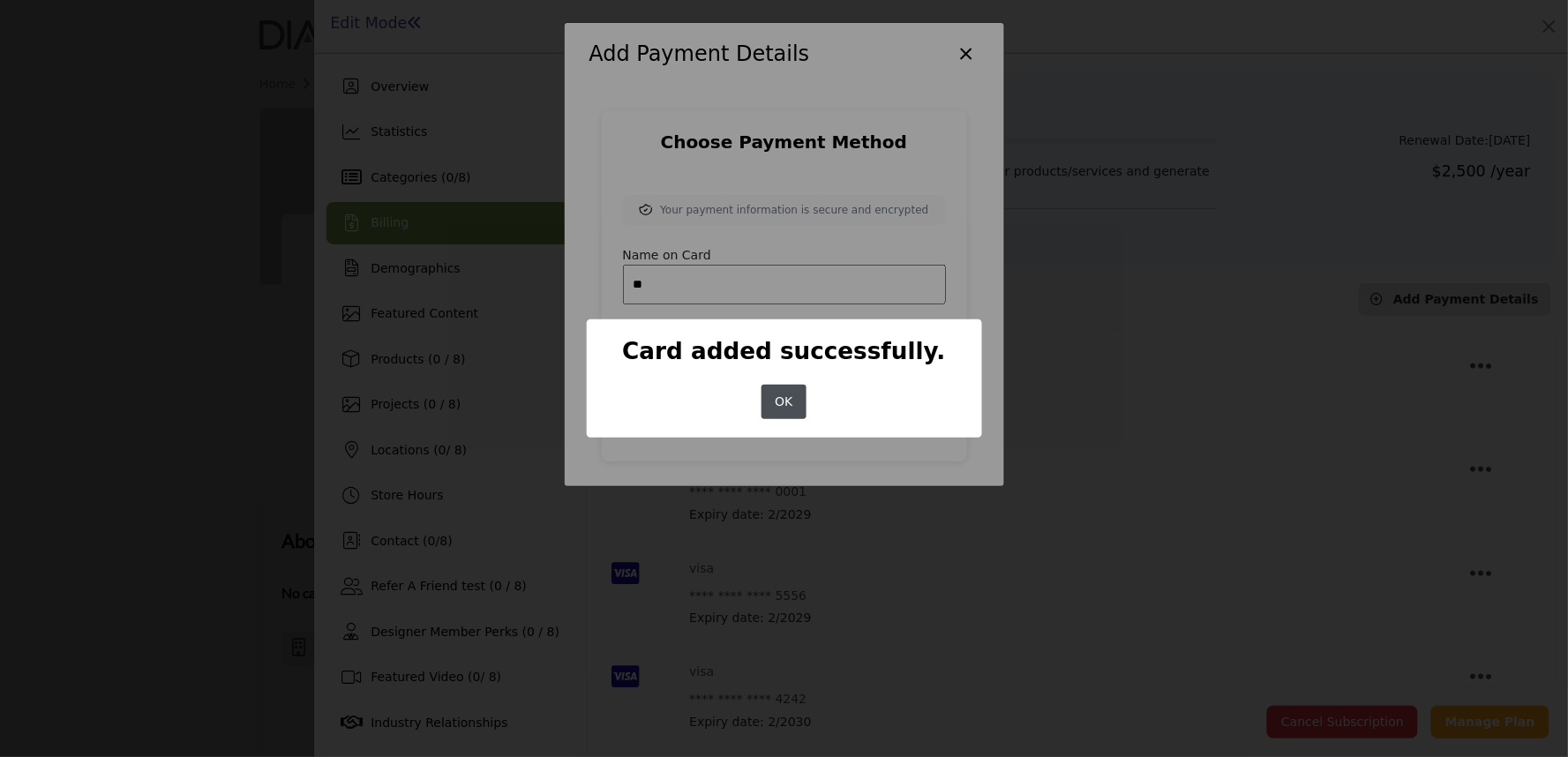
click at [781, 384] on button "OK" at bounding box center [784, 401] width 45 height 34
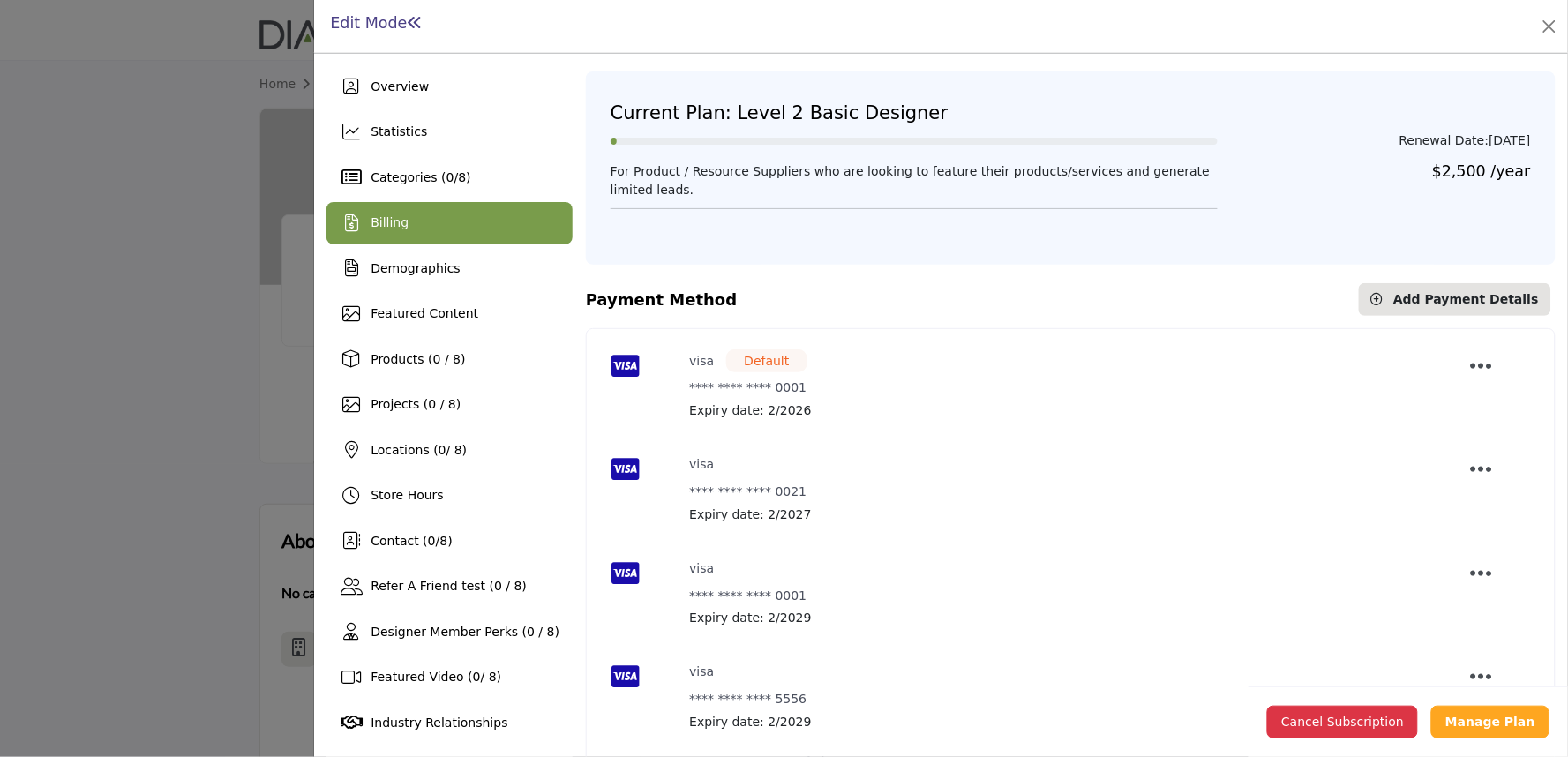
click at [80, 265] on div at bounding box center [784, 378] width 1568 height 757
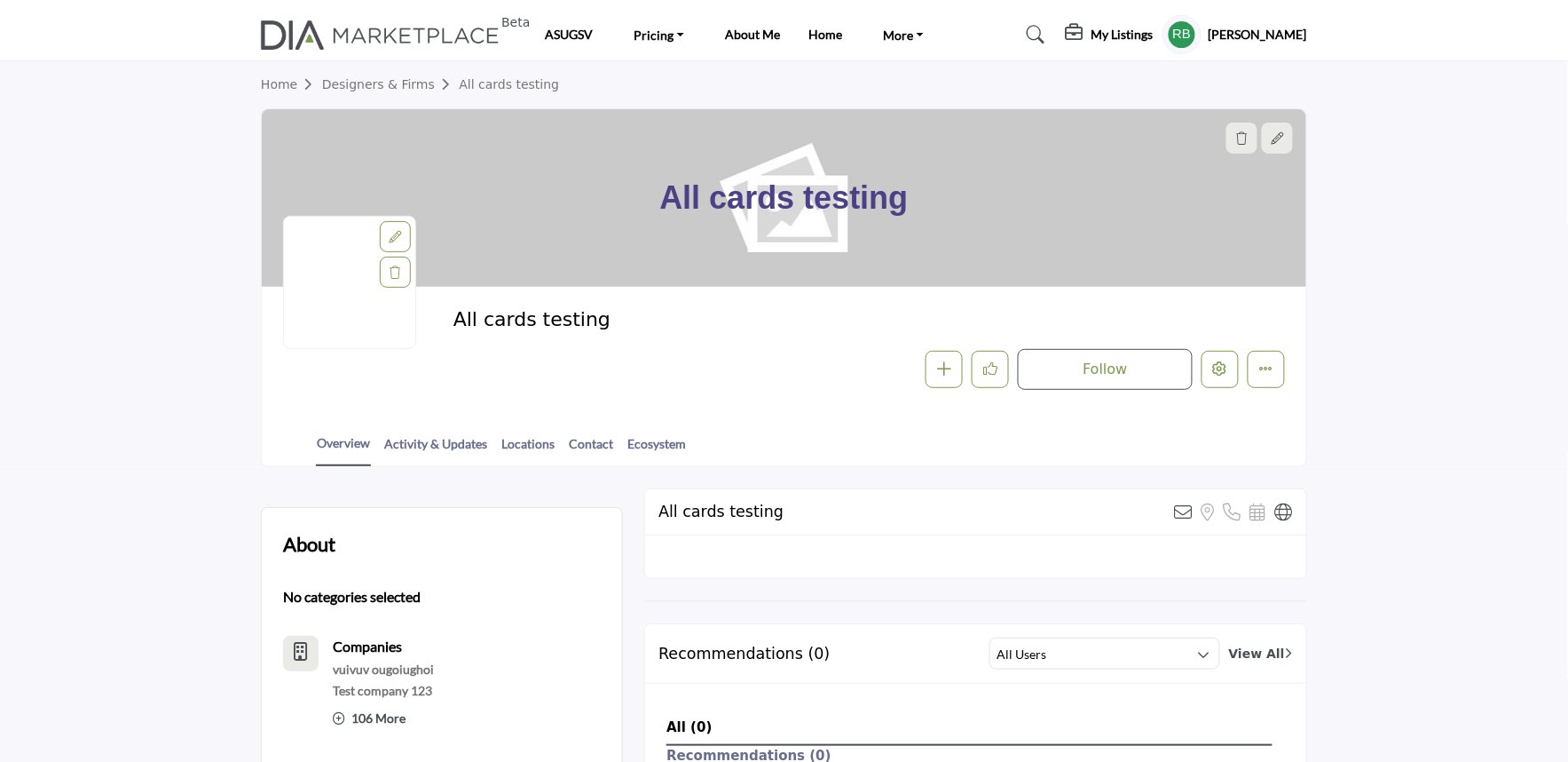
click at [1216, 380] on button "Edit company" at bounding box center [1221, 369] width 38 height 38
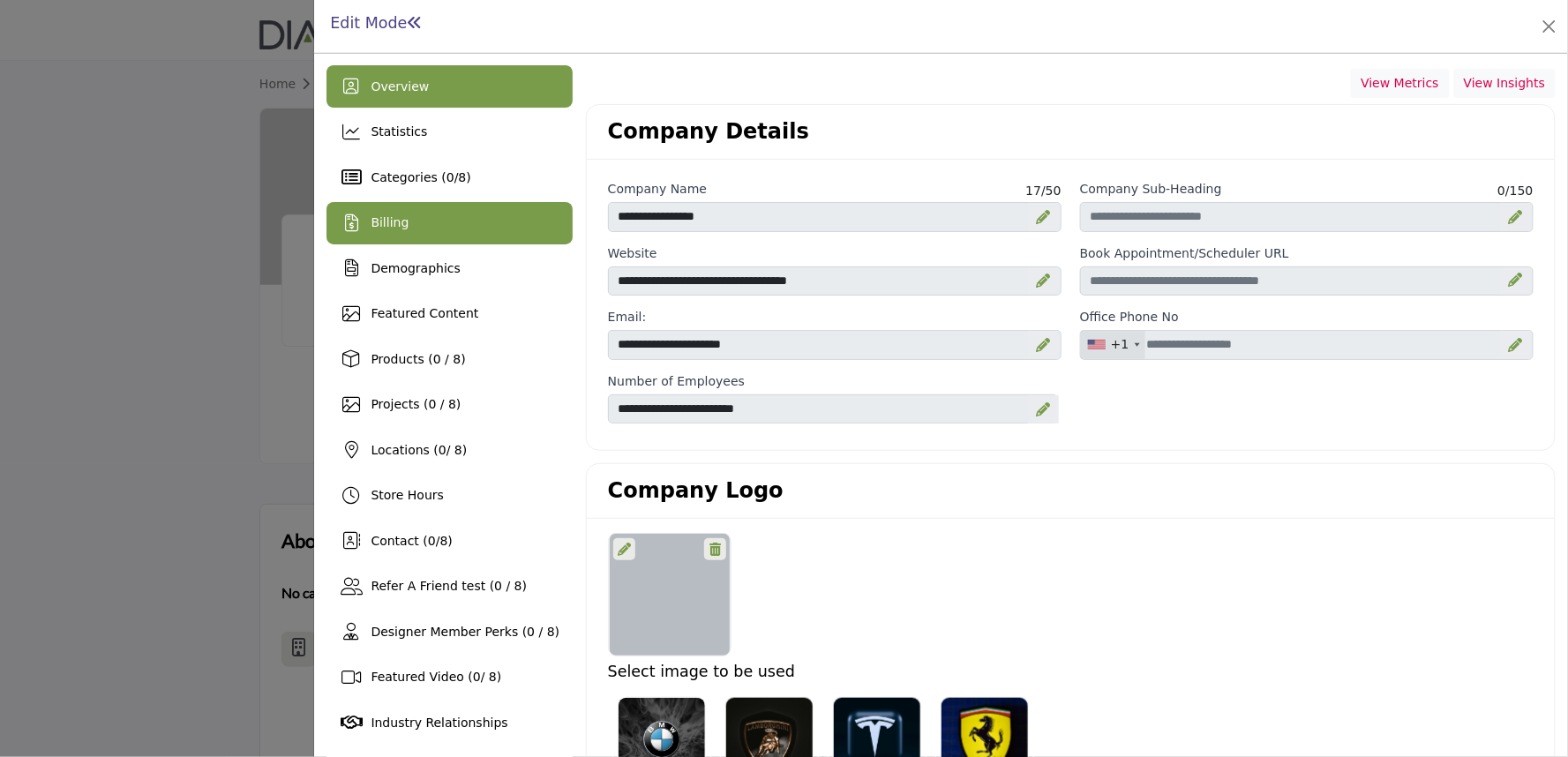
click at [395, 235] on div "Billing" at bounding box center [450, 222] width 246 height 42
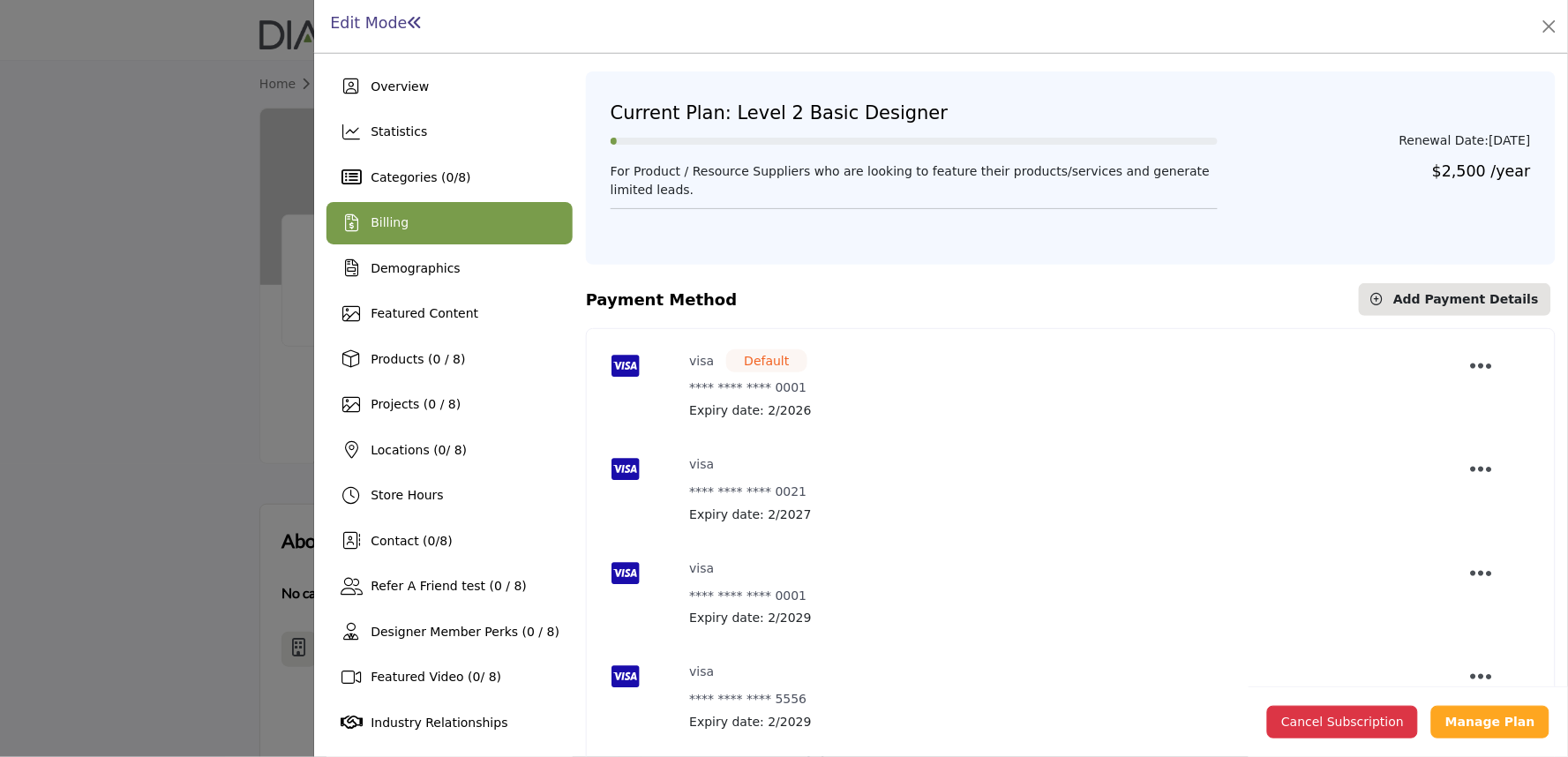
click at [188, 373] on div at bounding box center [784, 378] width 1568 height 757
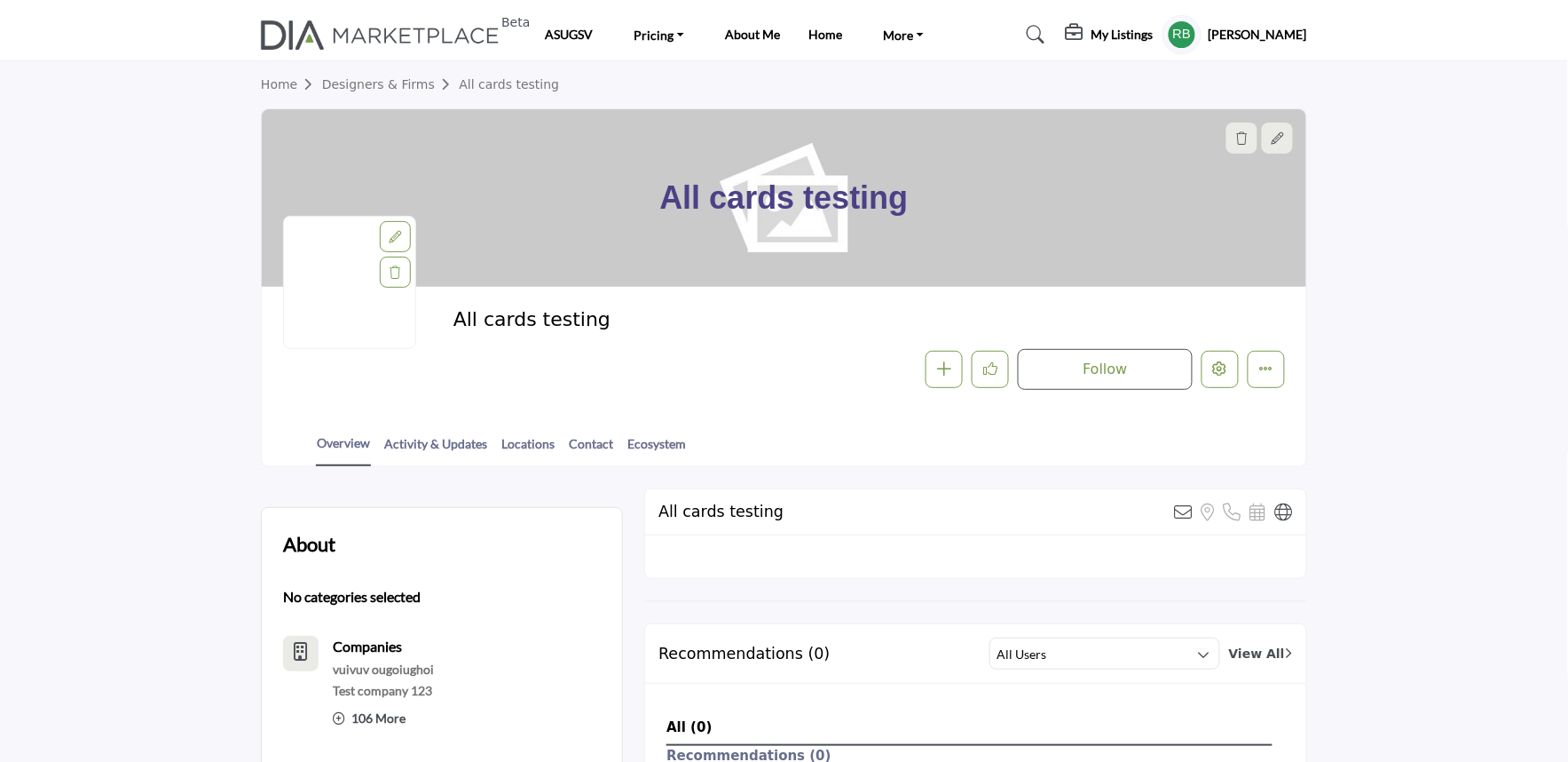
drag, startPoint x: 646, startPoint y: 201, endPoint x: 971, endPoint y: 211, distance: 325.2
click at [971, 211] on div "All cards testing" at bounding box center [784, 197] width 1045 height 177
click at [1139, 188] on div "All cards testing" at bounding box center [784, 197] width 1045 height 177
click at [1218, 365] on icon "Edit company" at bounding box center [1220, 368] width 14 height 14
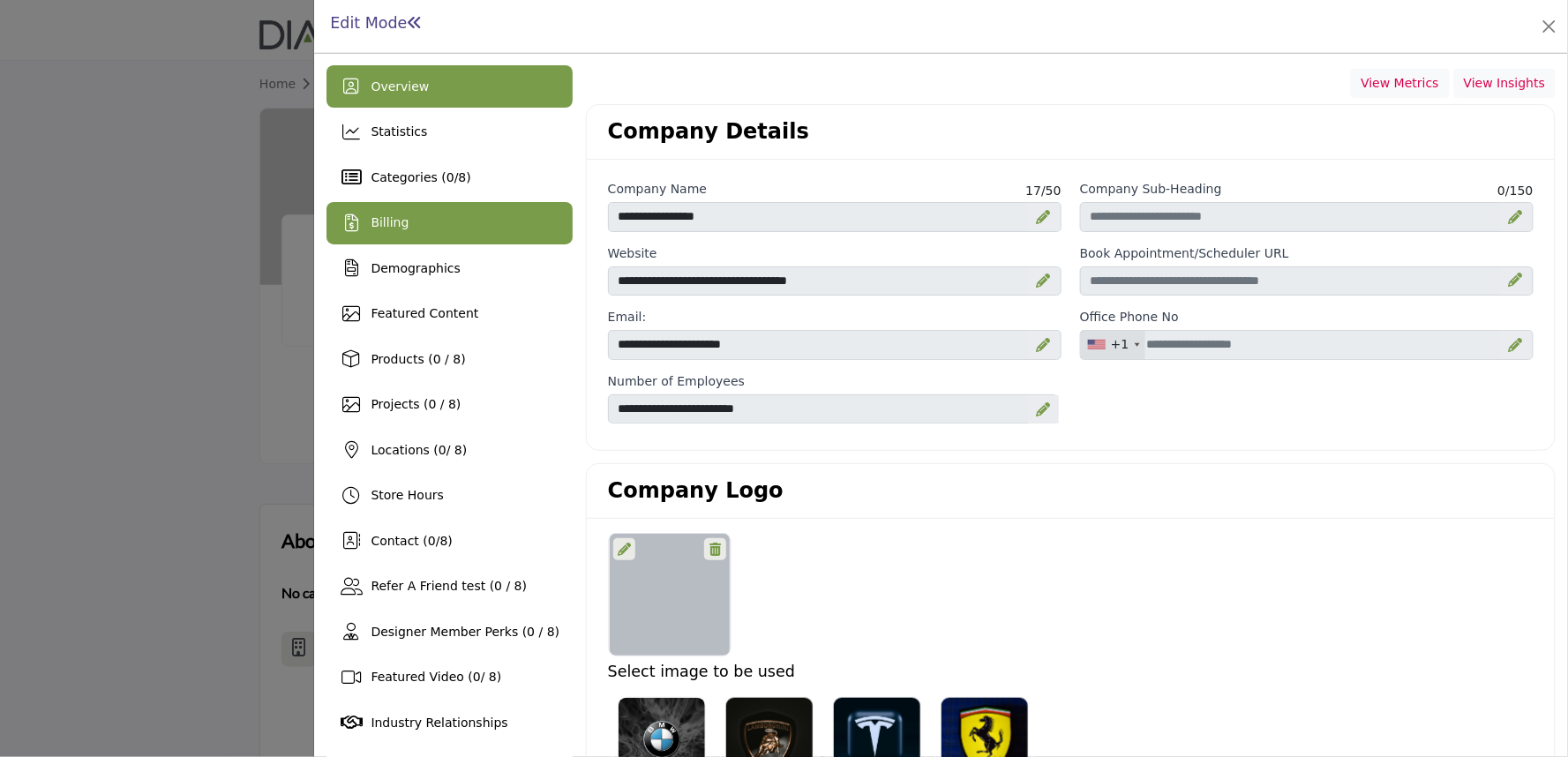
click at [428, 230] on div "Billing" at bounding box center [450, 222] width 246 height 42
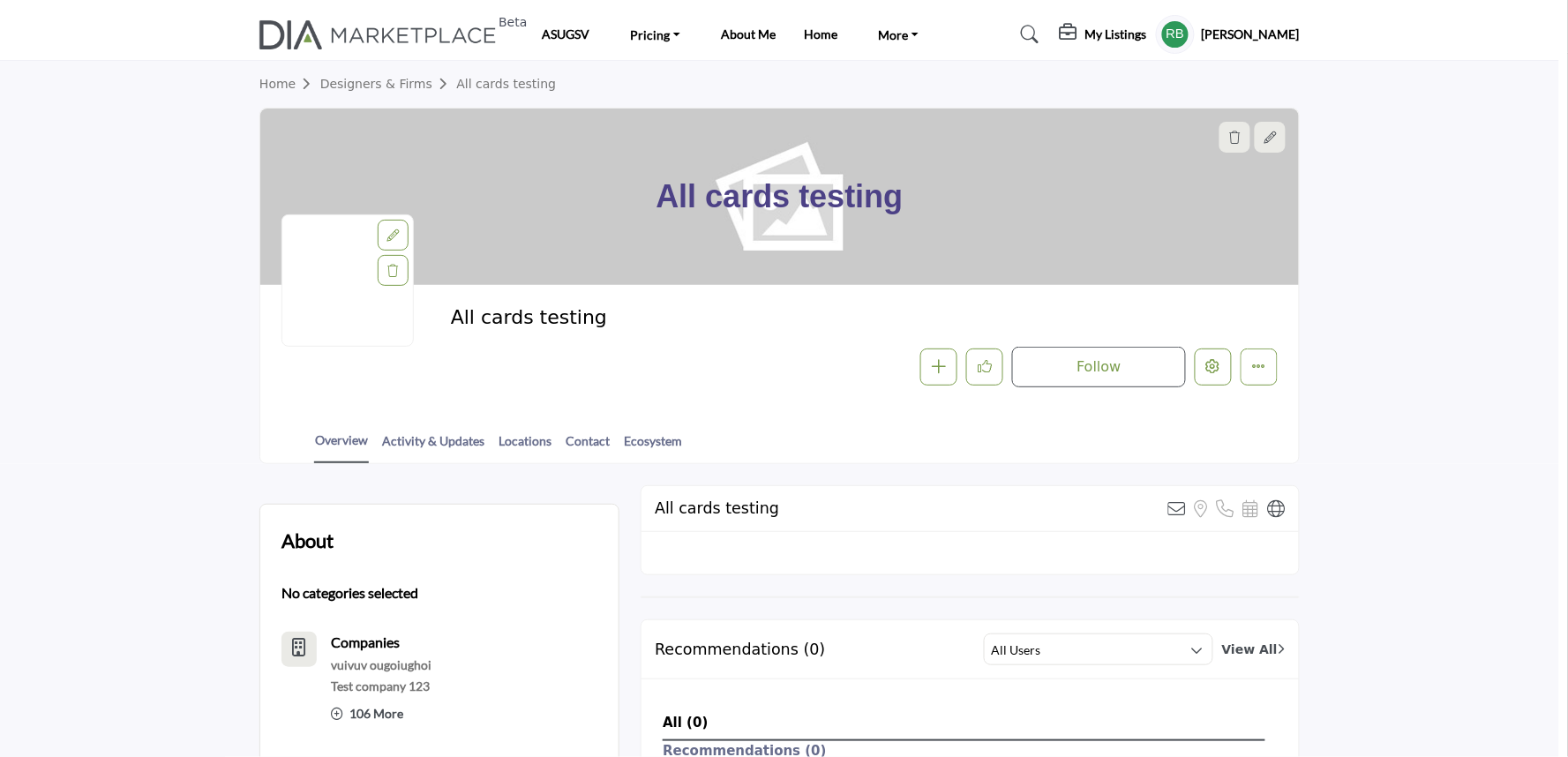
click at [266, 389] on div at bounding box center [784, 378] width 1568 height 757
